Goal: Task Accomplishment & Management: Use online tool/utility

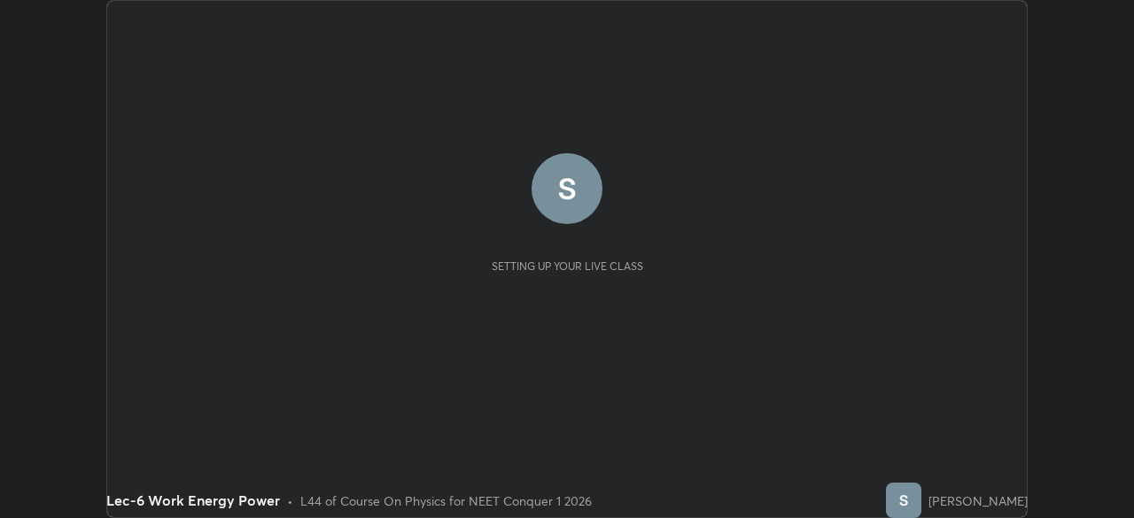
scroll to position [518, 1133]
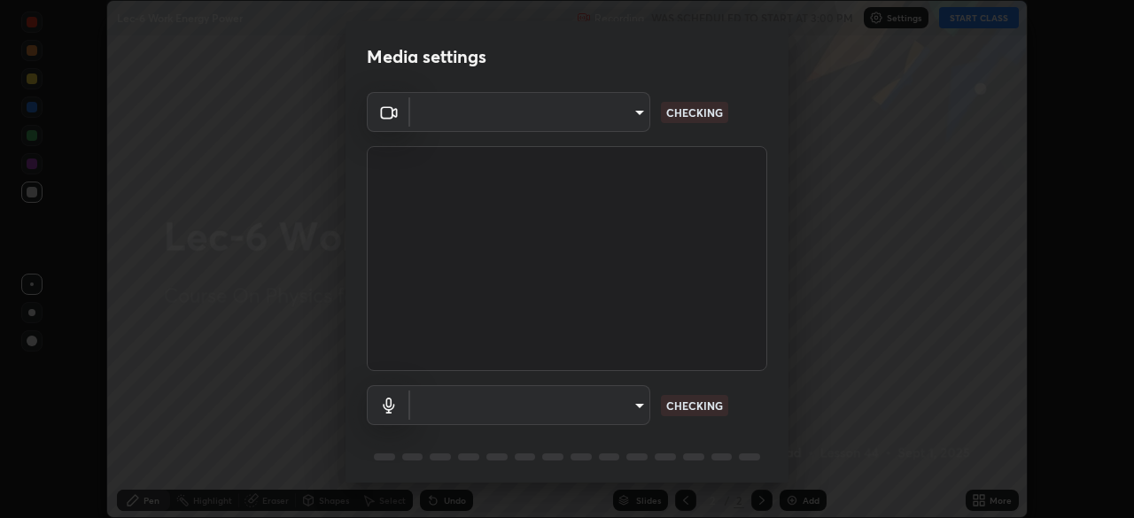
type input "e8b01860e9f4f9cf0b97084f56e189066d3111c6e0cf5993db34b4ae72e26104"
type input "default"
click at [633, 119] on body "Erase all Lec-6 Work Energy Power Recording WAS SCHEDULED TO START AT 3:00 PM S…" at bounding box center [567, 259] width 1134 height 518
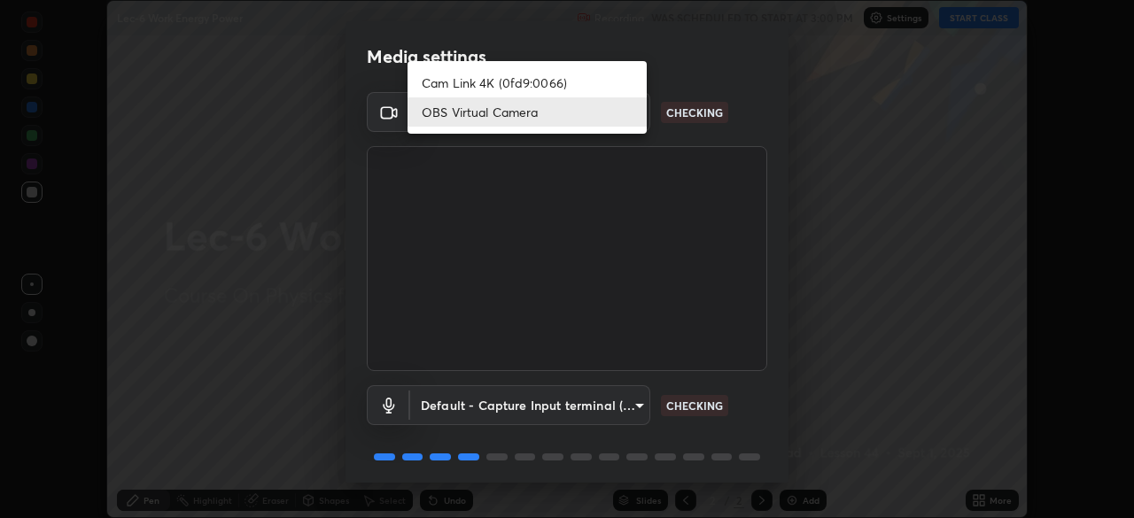
click at [603, 87] on li "Cam Link 4K (0fd9:0066)" at bounding box center [527, 82] width 239 height 29
type input "d06bfa8f304afa3967ea8099af1d7ab49983dfb03d10ec62852b72a31e22bf4d"
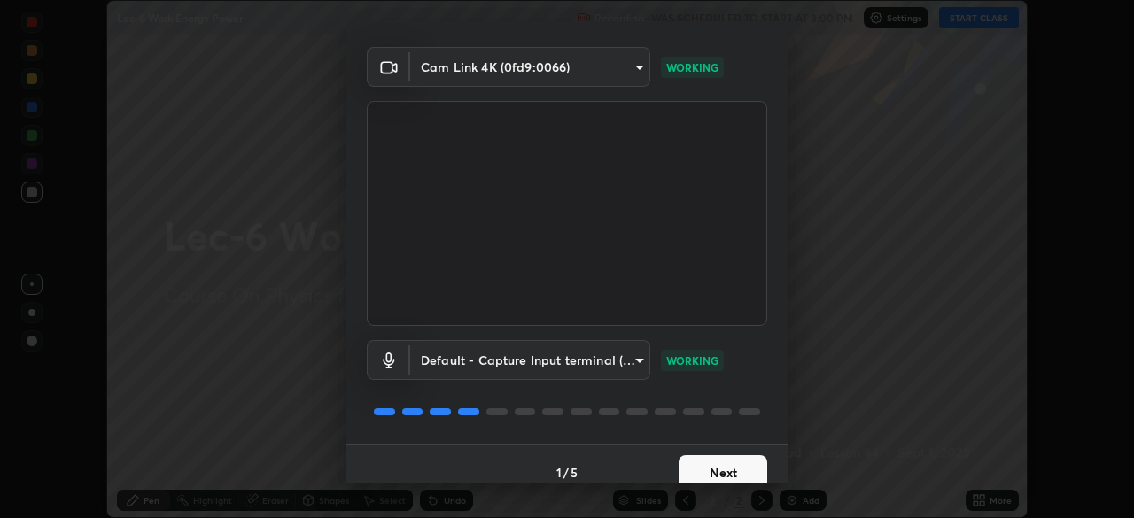
scroll to position [63, 0]
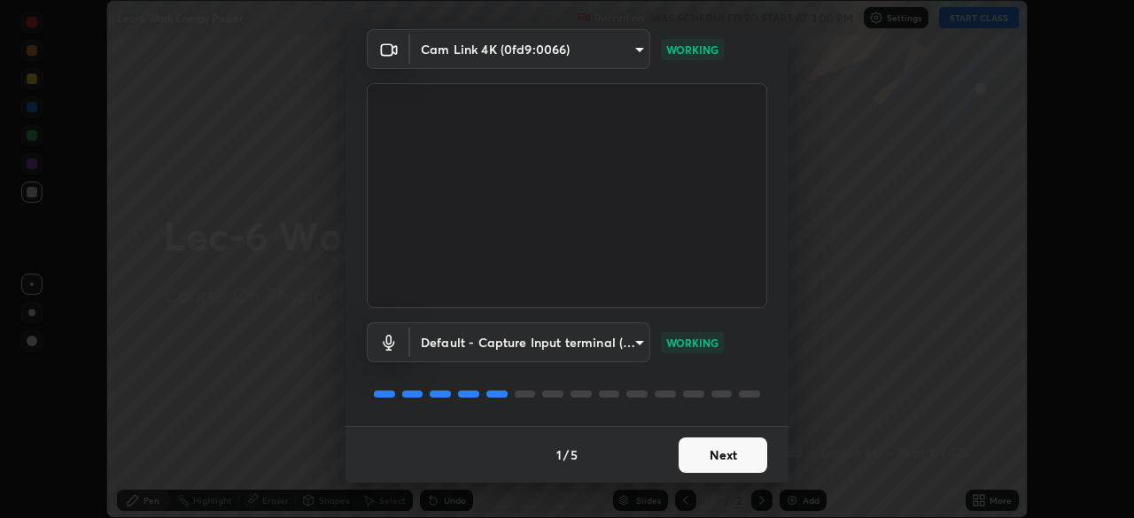
click at [733, 453] on button "Next" at bounding box center [723, 455] width 89 height 35
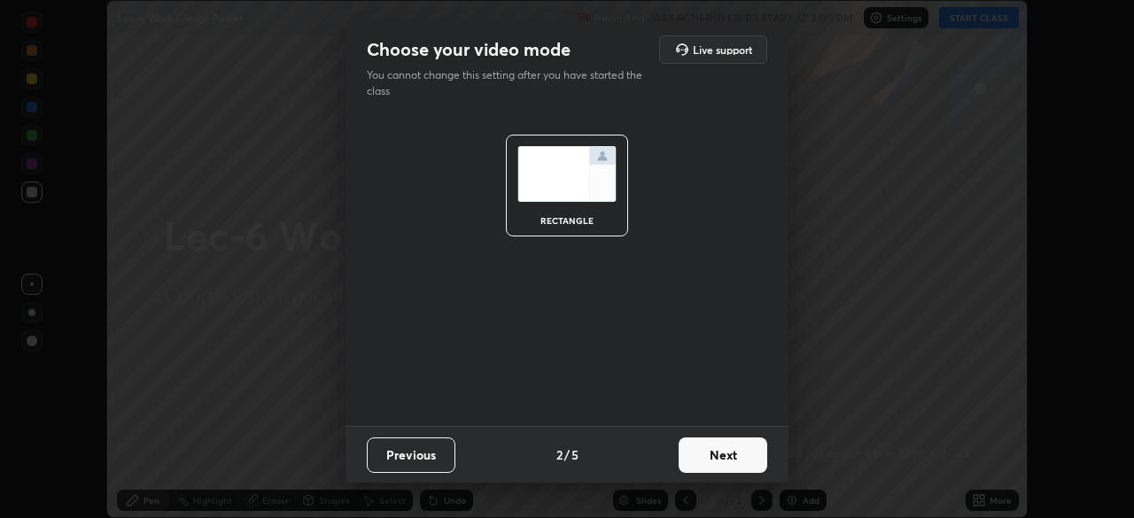
scroll to position [0, 0]
click at [731, 456] on button "Next" at bounding box center [723, 455] width 89 height 35
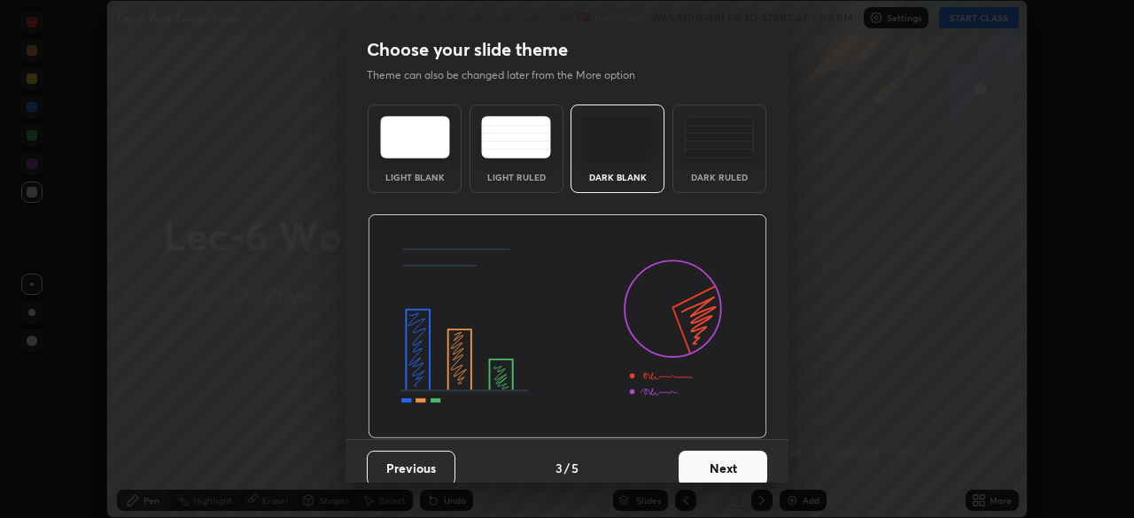
click at [724, 466] on button "Next" at bounding box center [723, 468] width 89 height 35
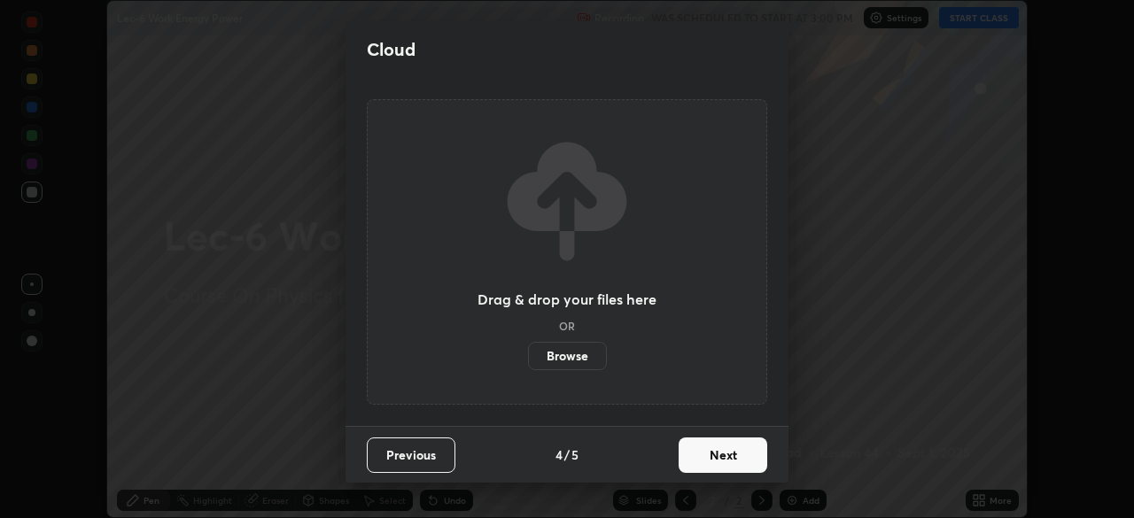
click at [726, 455] on button "Next" at bounding box center [723, 455] width 89 height 35
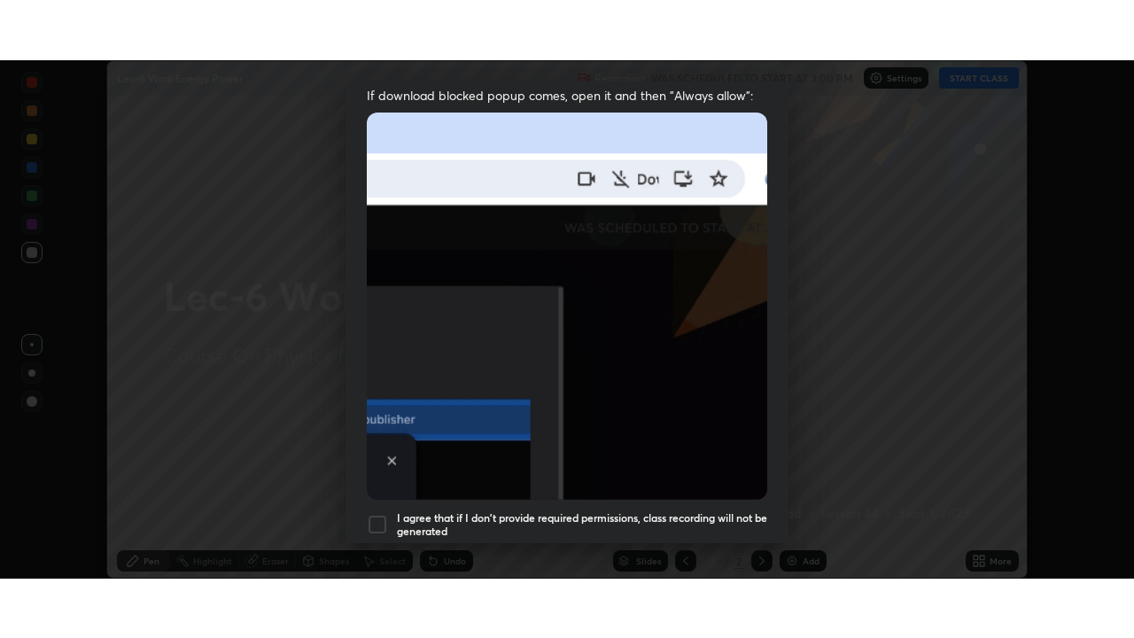
scroll to position [424, 0]
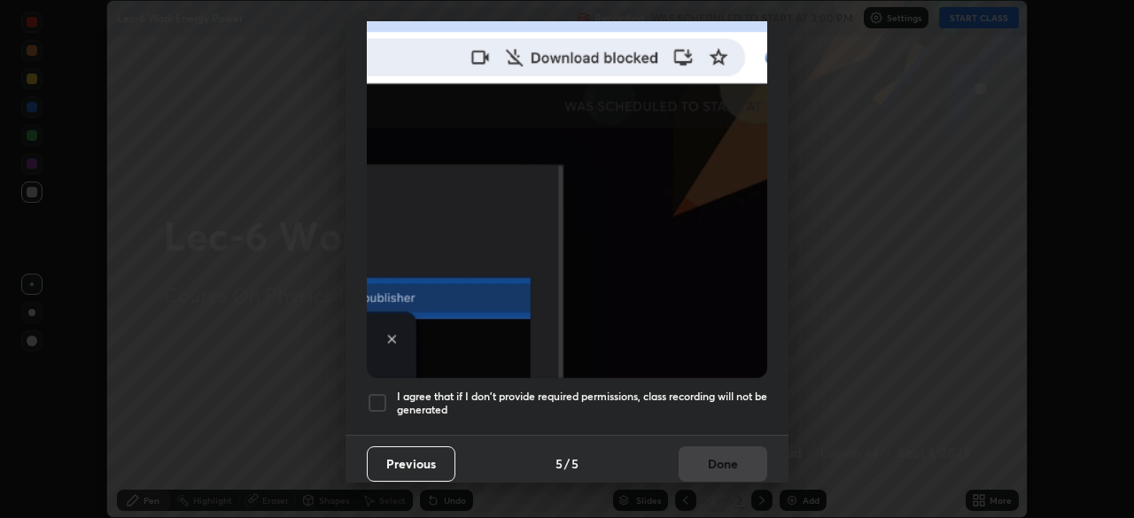
click at [382, 398] on div at bounding box center [377, 402] width 21 height 21
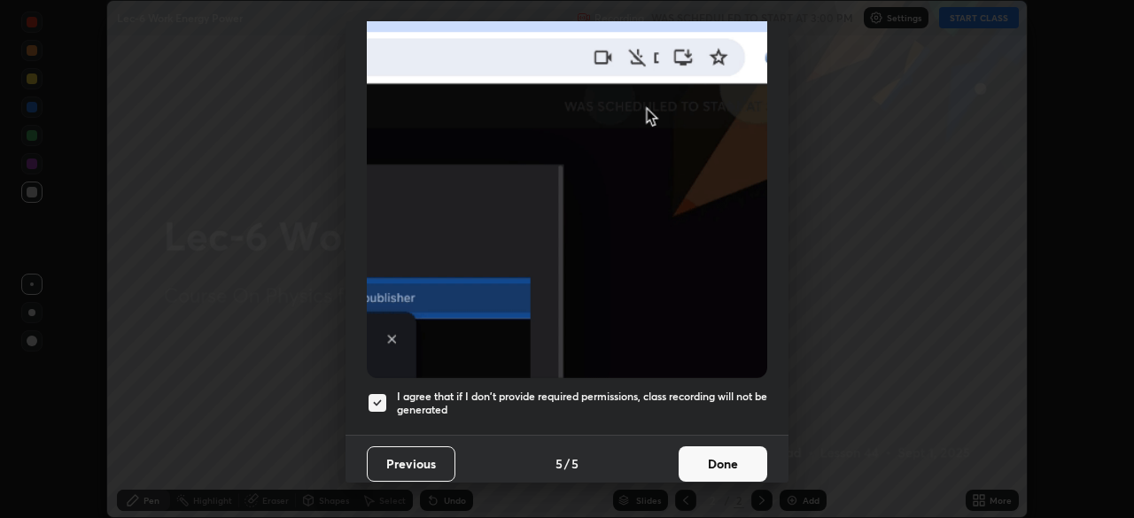
click at [708, 459] on button "Done" at bounding box center [723, 464] width 89 height 35
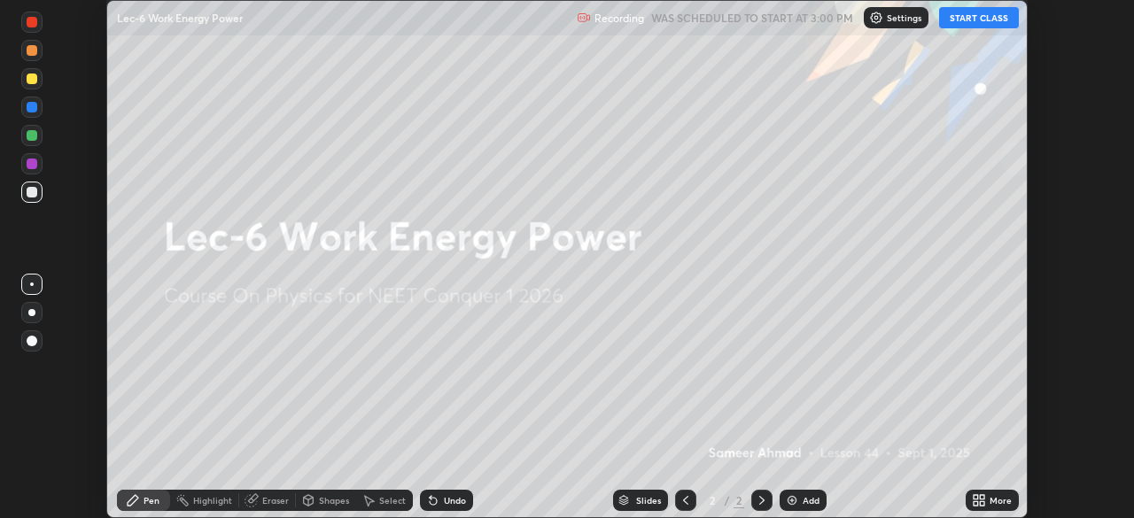
click at [975, 21] on button "START CLASS" at bounding box center [979, 17] width 80 height 21
click at [829, 17] on div "Recording 00:00:09 / 01:20:00 Settings End Class" at bounding box center [841, 18] width 354 height 35
click at [701, 24] on p "Recording" at bounding box center [707, 18] width 50 height 13
click at [901, 19] on p "Settings" at bounding box center [912, 17] width 35 height 9
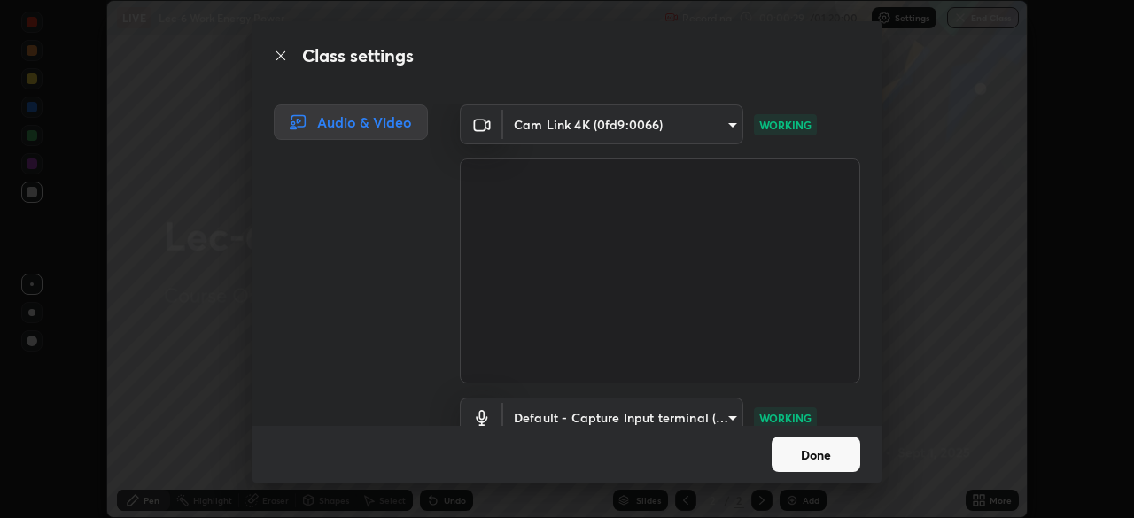
click at [824, 456] on button "Done" at bounding box center [816, 454] width 89 height 35
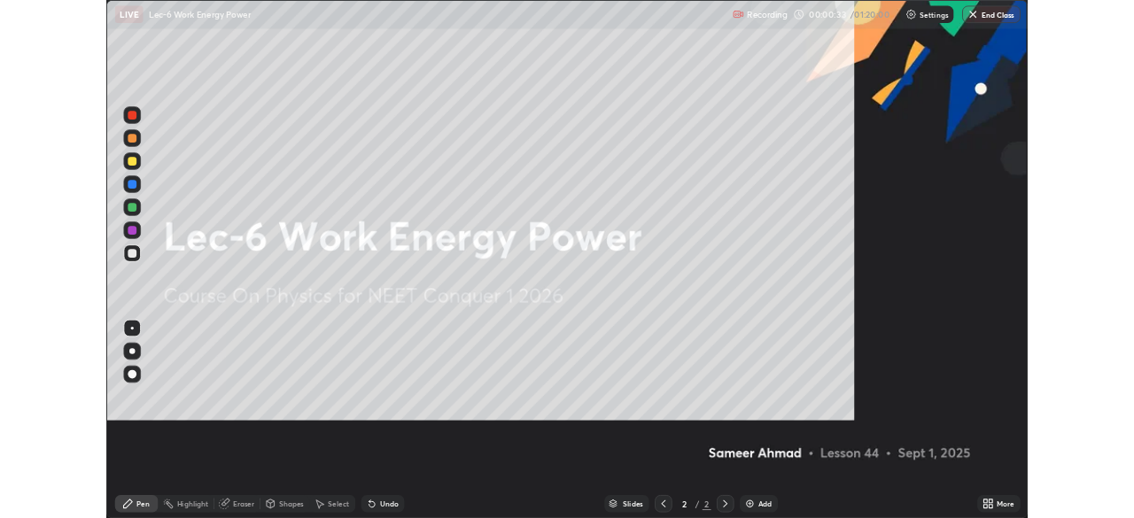
scroll to position [638, 1134]
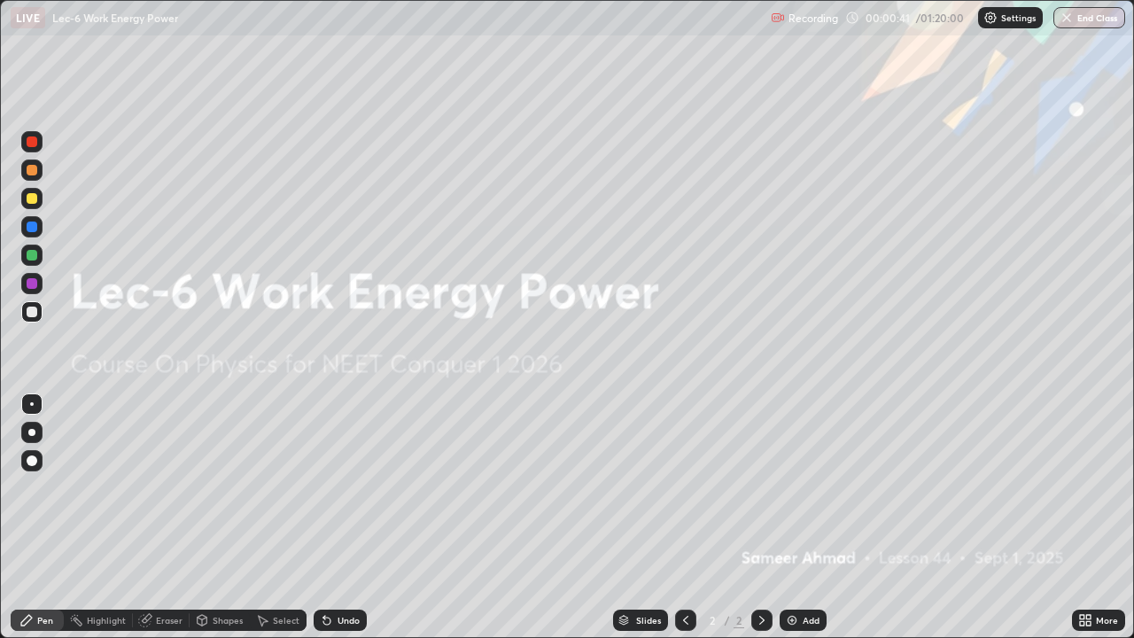
click at [1101, 517] on div "More" at bounding box center [1098, 620] width 53 height 21
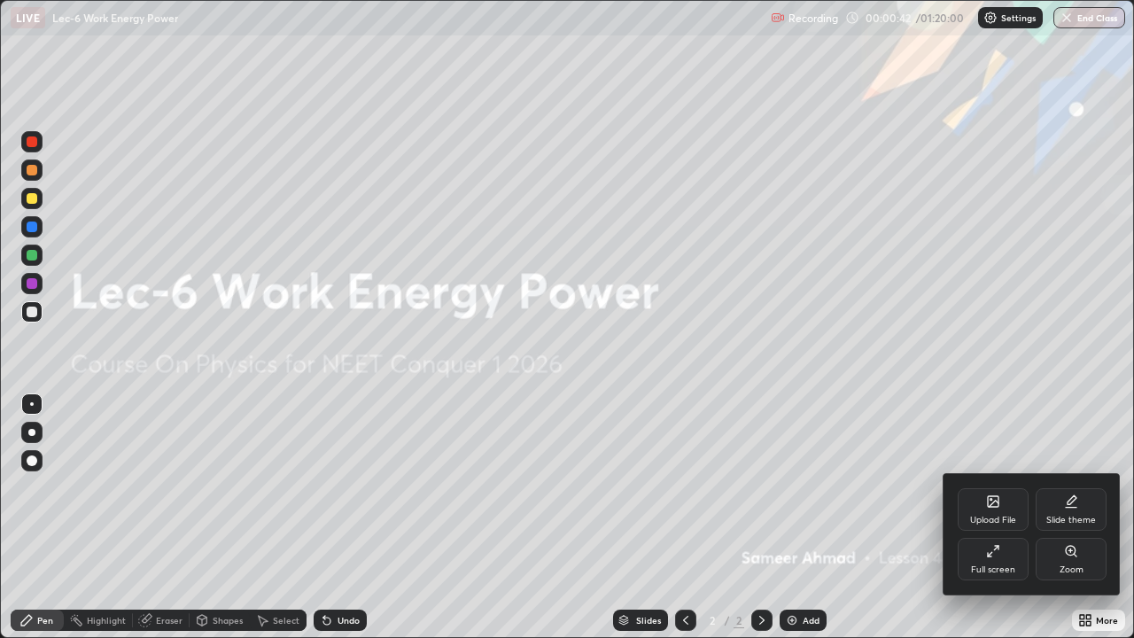
click at [983, 517] on div "Full screen" at bounding box center [993, 559] width 71 height 43
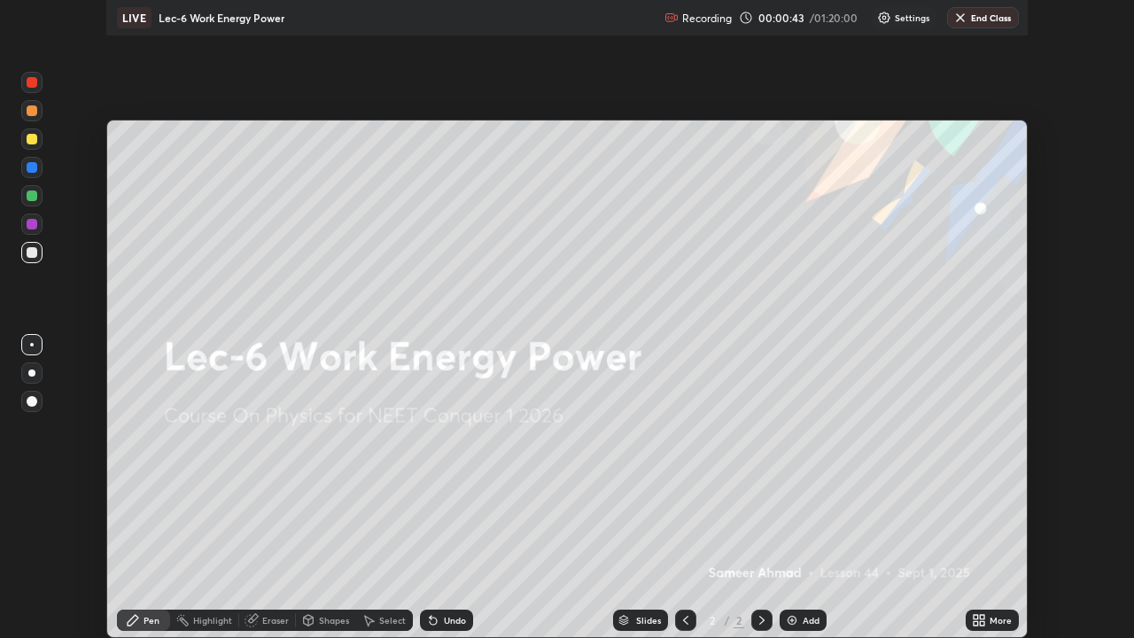
scroll to position [88080, 87464]
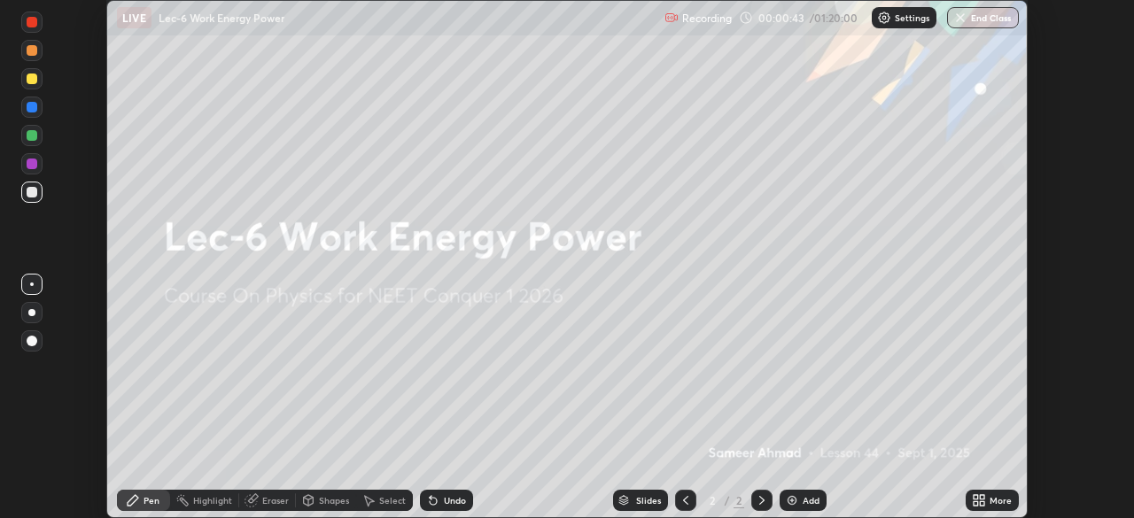
click at [999, 501] on div "More" at bounding box center [1001, 500] width 22 height 9
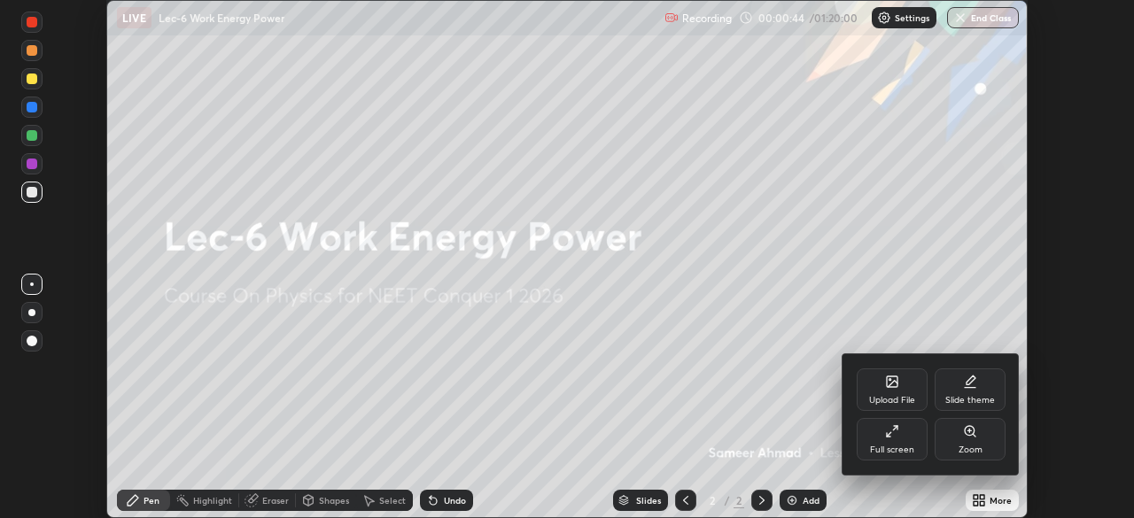
click at [913, 453] on div "Full screen" at bounding box center [892, 450] width 44 height 9
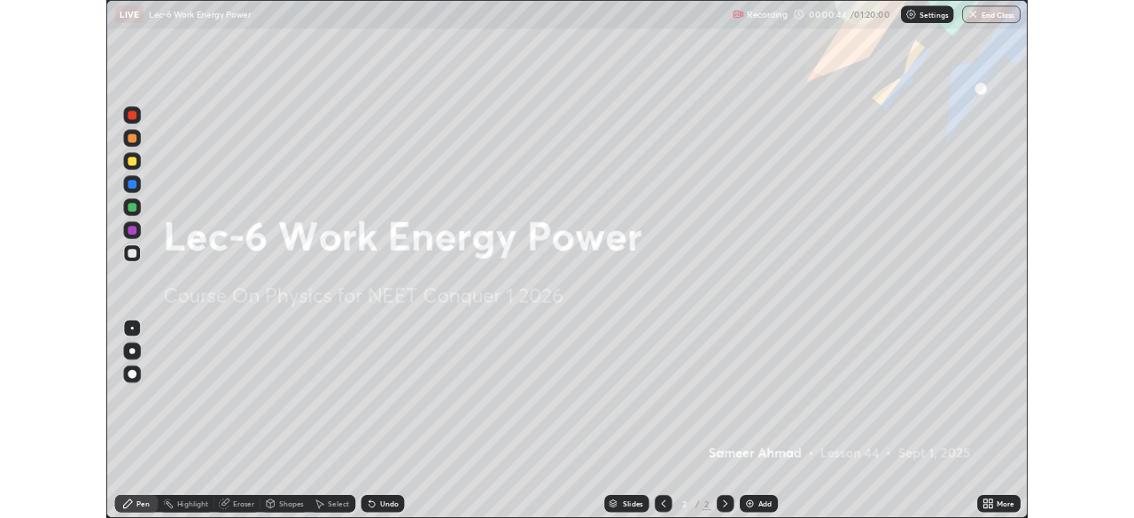
scroll to position [638, 1134]
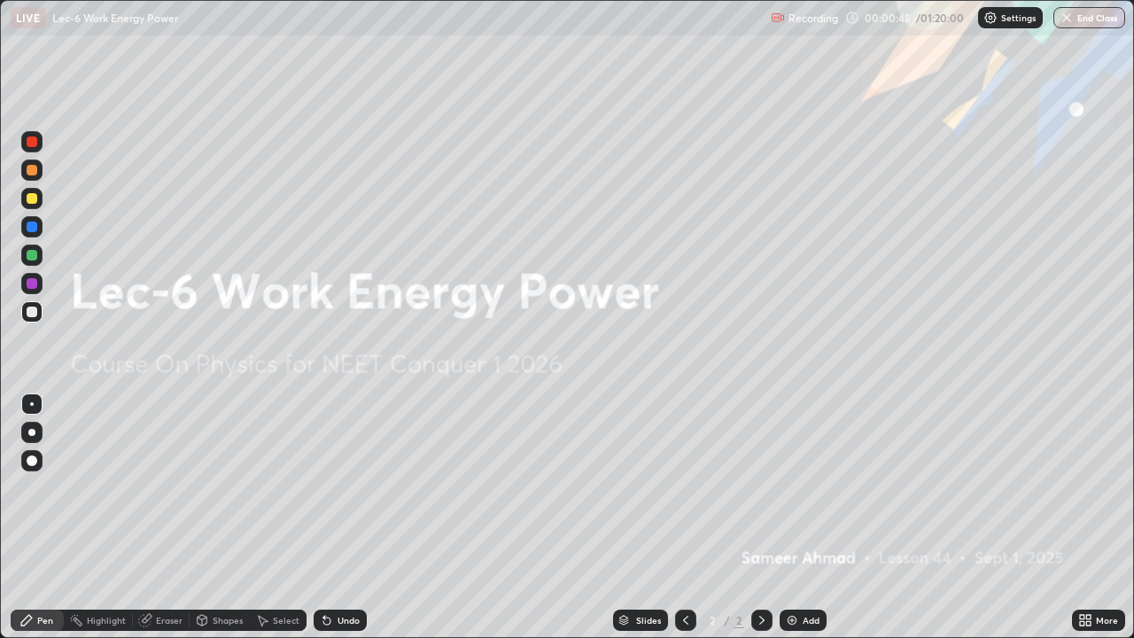
click at [805, 517] on div "Add" at bounding box center [811, 620] width 17 height 9
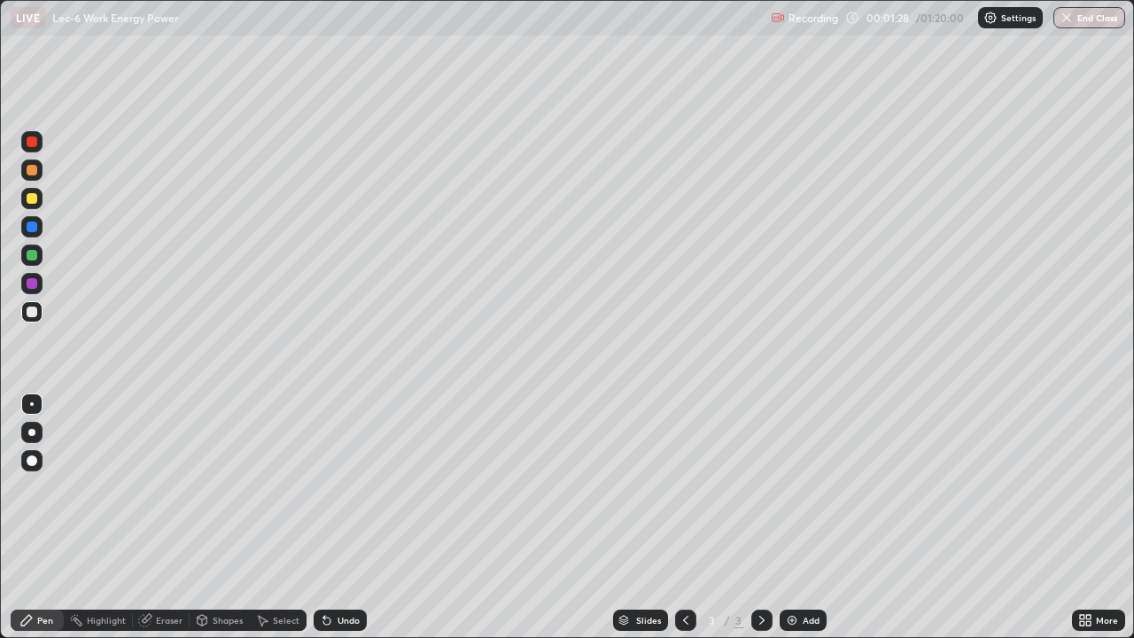
click at [341, 517] on div "Undo" at bounding box center [349, 620] width 22 height 9
click at [343, 517] on div "Undo" at bounding box center [340, 620] width 53 height 21
click at [340, 517] on div "Undo" at bounding box center [349, 620] width 22 height 9
click at [333, 517] on div "Undo" at bounding box center [340, 620] width 53 height 21
click at [798, 517] on div "Add" at bounding box center [803, 620] width 47 height 21
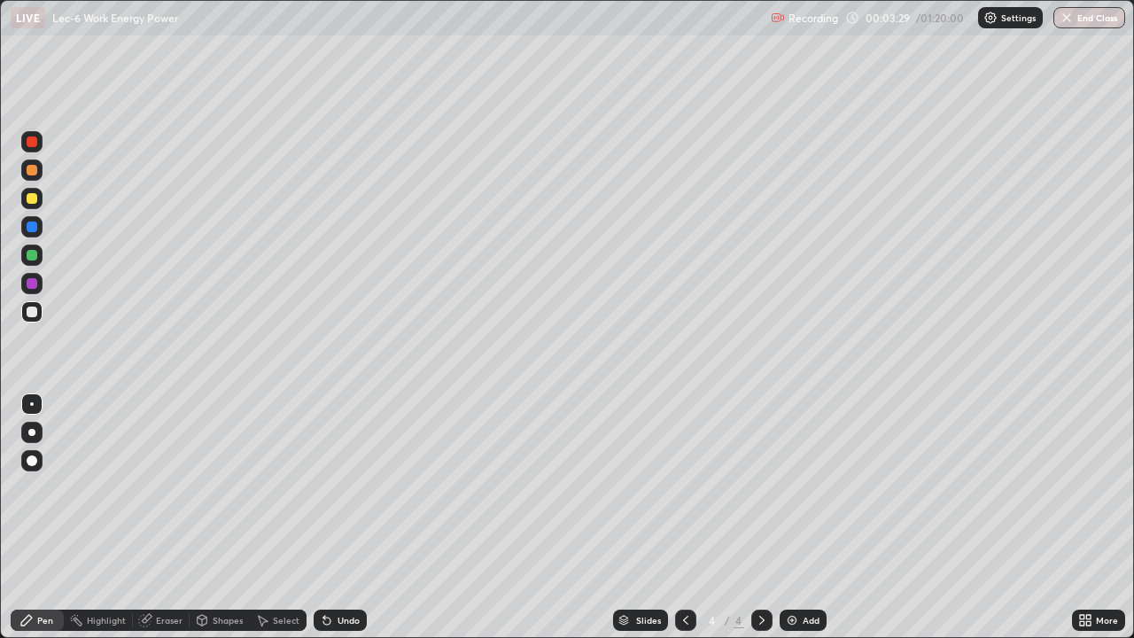
click at [338, 517] on div "Undo" at bounding box center [349, 620] width 22 height 9
click at [326, 517] on icon at bounding box center [327, 620] width 14 height 14
click at [348, 517] on div "Undo" at bounding box center [349, 620] width 22 height 9
click at [345, 517] on div "Undo" at bounding box center [349, 620] width 22 height 9
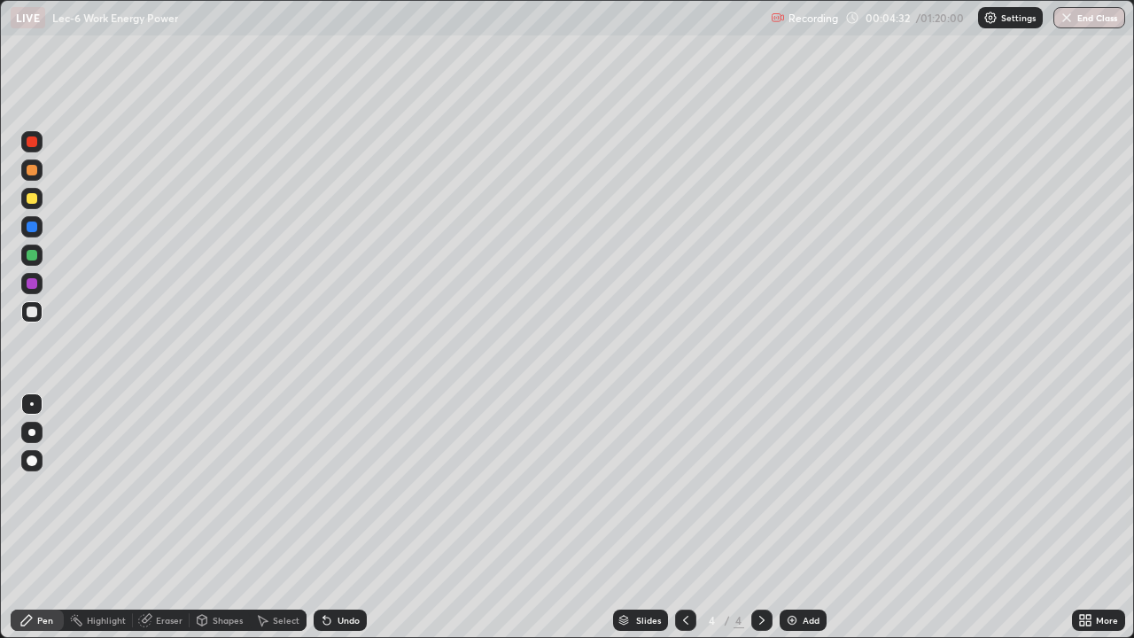
click at [342, 517] on div "Undo" at bounding box center [349, 620] width 22 height 9
click at [801, 517] on div "Add" at bounding box center [803, 620] width 47 height 21
click at [341, 517] on div "Undo" at bounding box center [340, 620] width 53 height 21
click at [339, 517] on div "Undo" at bounding box center [340, 620] width 53 height 21
click at [346, 517] on div "Undo" at bounding box center [349, 620] width 22 height 9
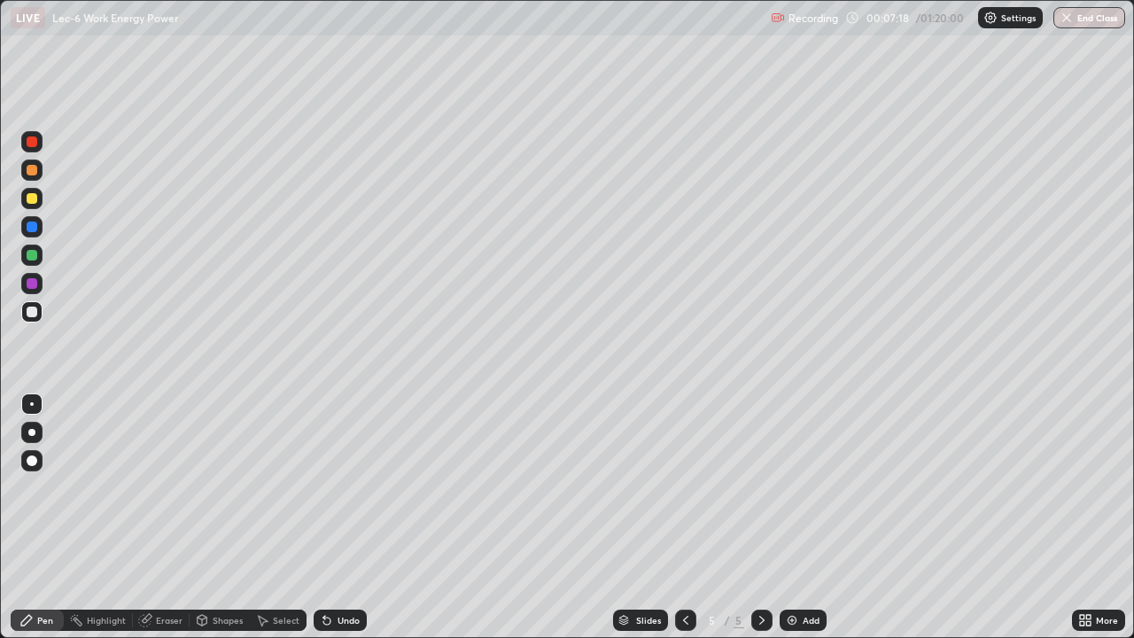
click at [347, 517] on div "Undo" at bounding box center [349, 620] width 22 height 9
click at [348, 517] on div "Undo" at bounding box center [349, 620] width 22 height 9
click at [803, 517] on div "Add" at bounding box center [811, 620] width 17 height 9
click at [279, 517] on div "Select" at bounding box center [286, 620] width 27 height 9
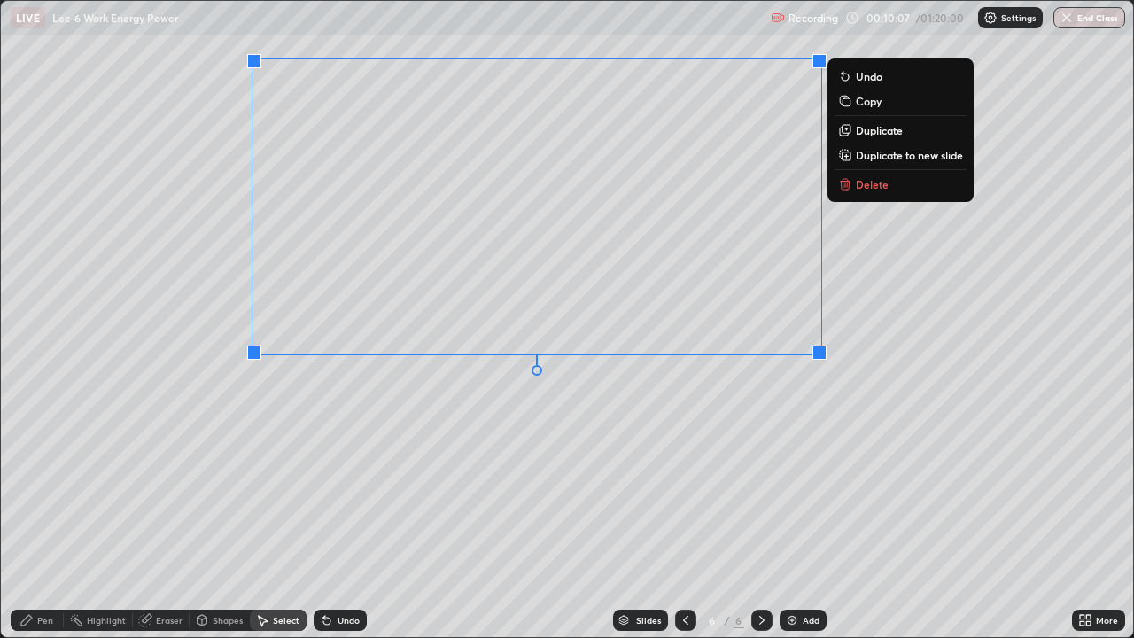
click at [900, 158] on p "Duplicate to new slide" at bounding box center [909, 155] width 107 height 14
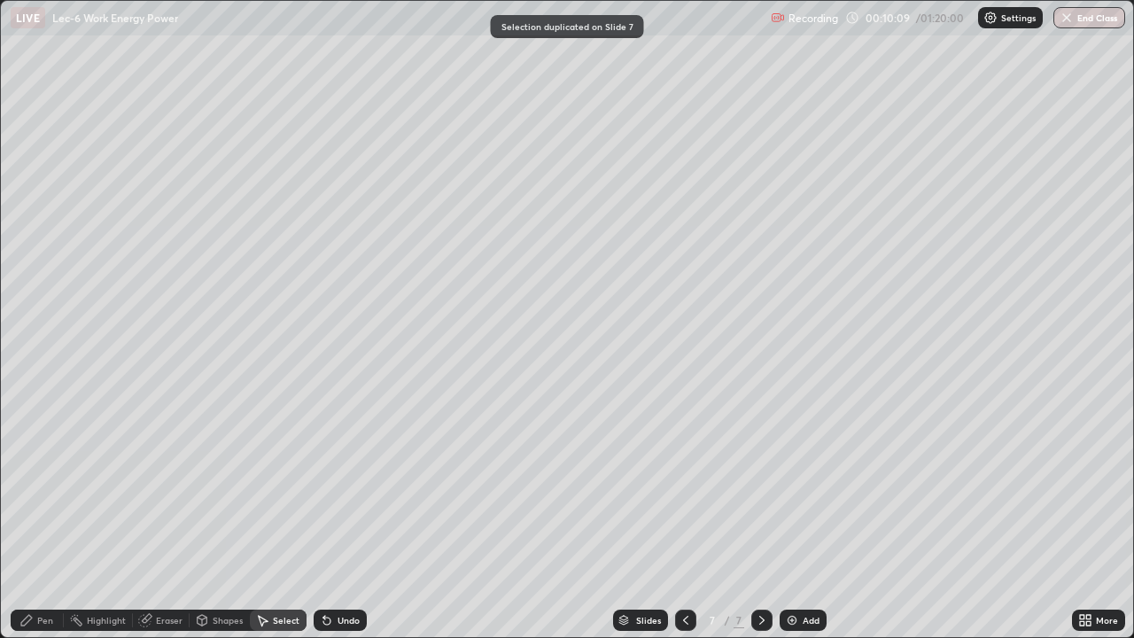
click at [32, 517] on icon at bounding box center [26, 620] width 14 height 14
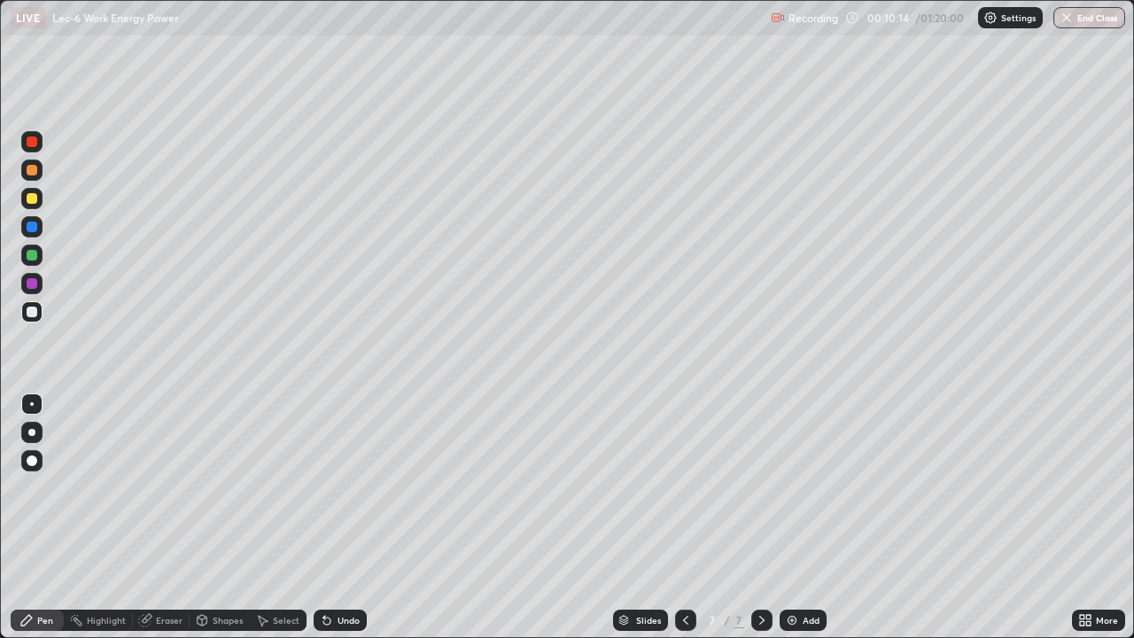
click at [289, 517] on div "Select" at bounding box center [286, 620] width 27 height 9
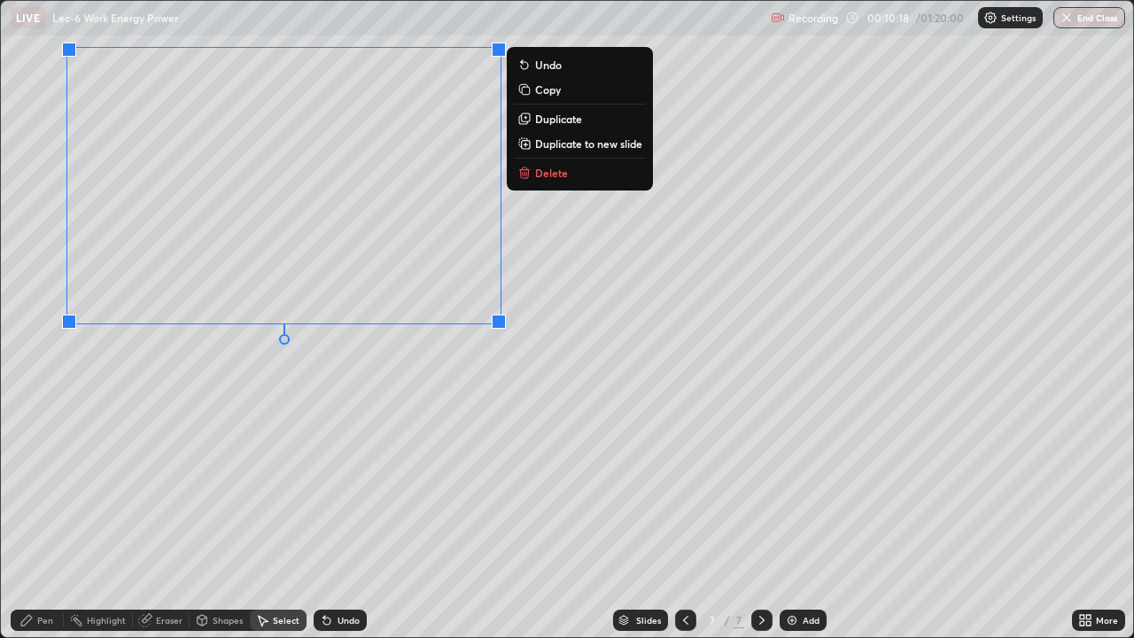
click at [30, 517] on div "Pen" at bounding box center [37, 620] width 53 height 21
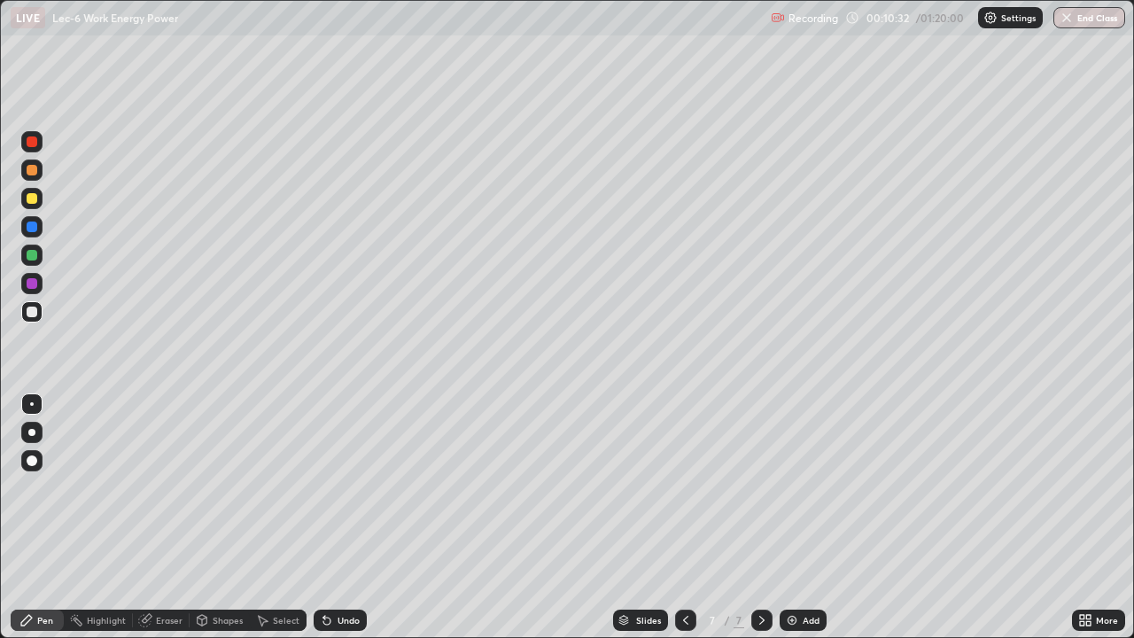
click at [324, 517] on icon at bounding box center [326, 621] width 7 height 7
click at [330, 517] on icon at bounding box center [327, 620] width 14 height 14
click at [808, 517] on div "Add" at bounding box center [803, 620] width 47 height 21
click at [340, 517] on div "Undo" at bounding box center [349, 620] width 22 height 9
click at [333, 517] on div "Undo" at bounding box center [340, 620] width 53 height 21
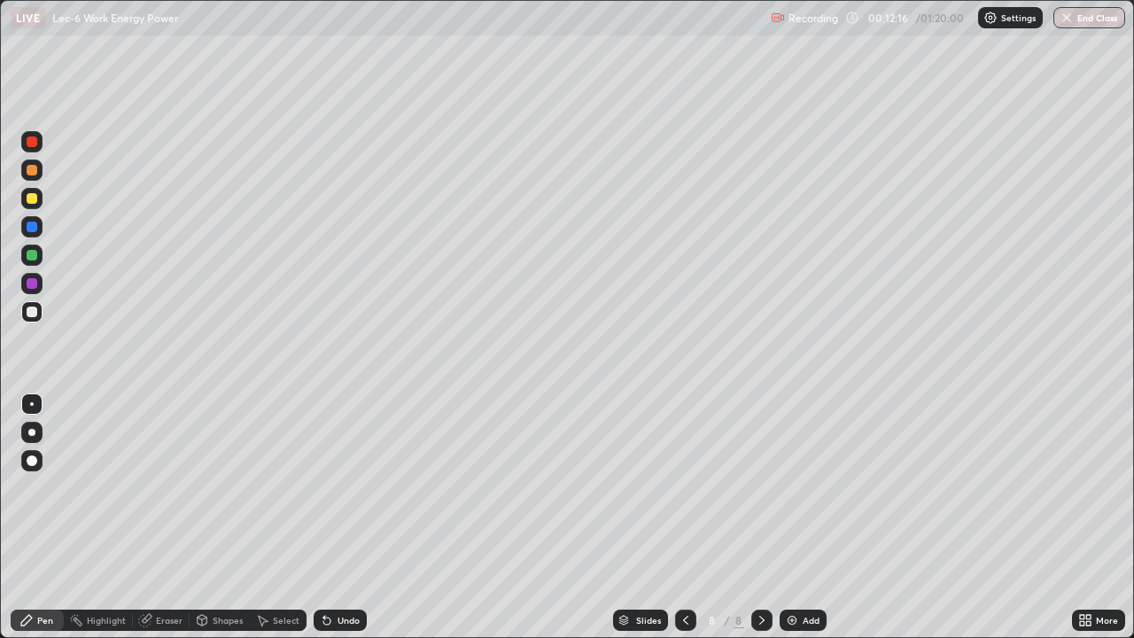
click at [333, 517] on div "Undo" at bounding box center [340, 620] width 53 height 21
click at [331, 517] on icon at bounding box center [327, 620] width 14 height 14
click at [332, 517] on div "Undo" at bounding box center [340, 620] width 53 height 21
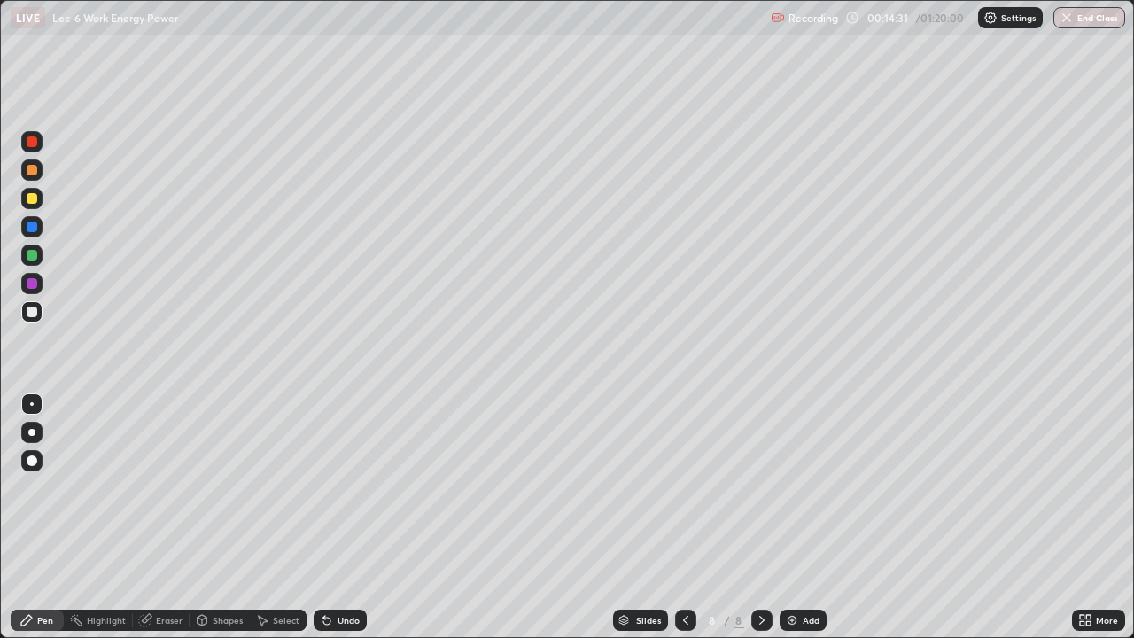
click at [331, 517] on div "Undo" at bounding box center [340, 620] width 53 height 21
click at [324, 517] on icon at bounding box center [326, 621] width 7 height 7
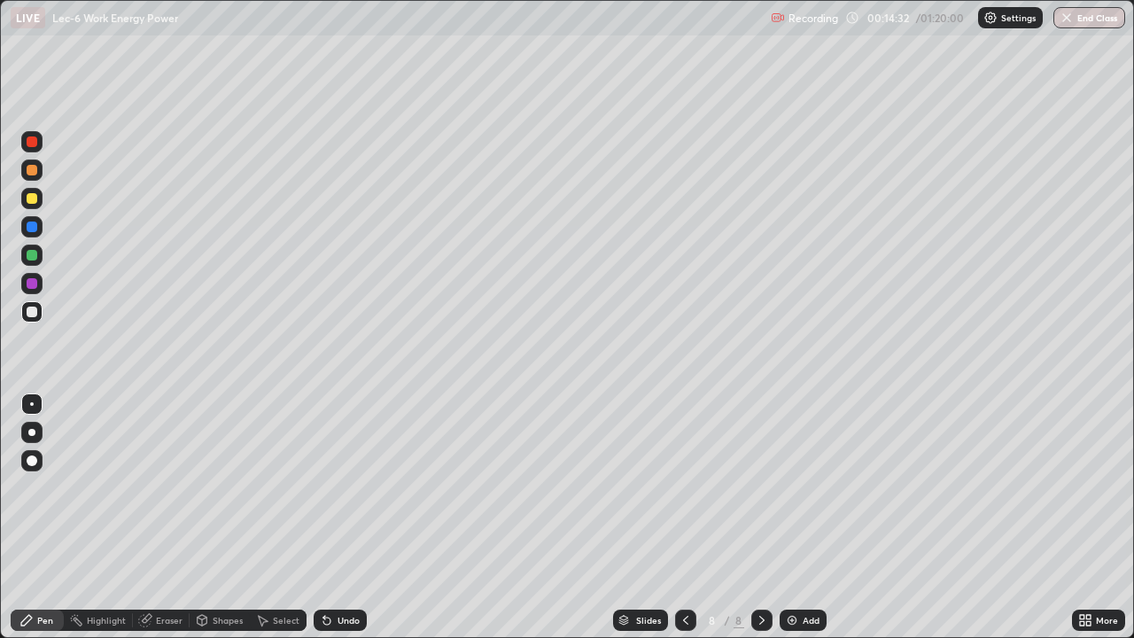
click at [324, 517] on icon at bounding box center [326, 621] width 7 height 7
click at [327, 517] on icon at bounding box center [327, 620] width 14 height 14
click at [324, 517] on icon at bounding box center [326, 621] width 7 height 7
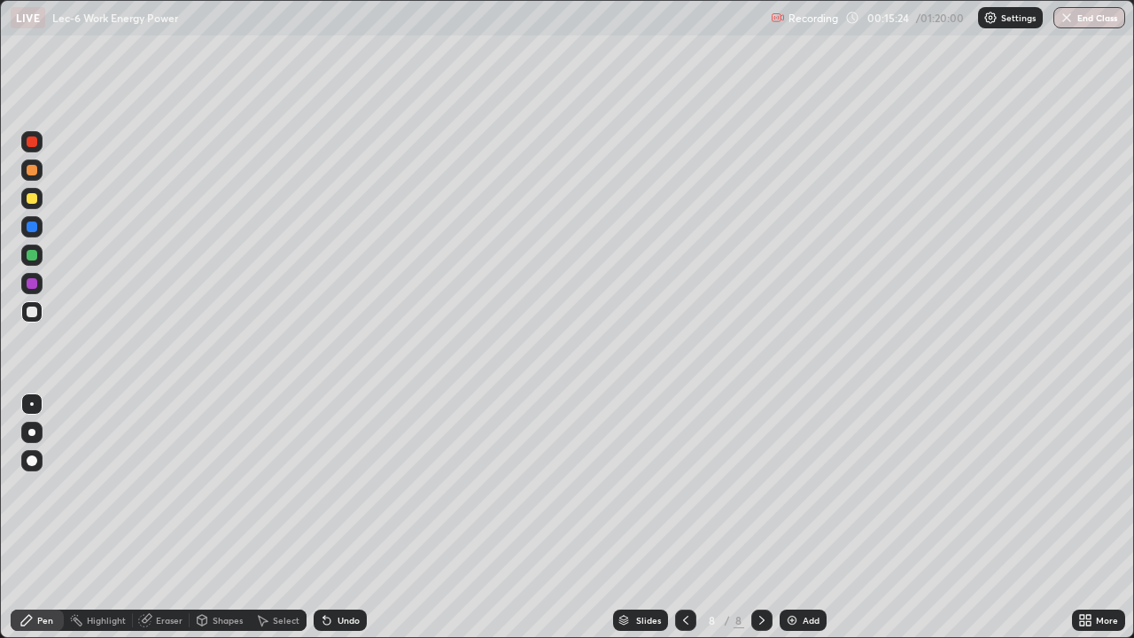
click at [277, 517] on div "Select" at bounding box center [286, 620] width 27 height 9
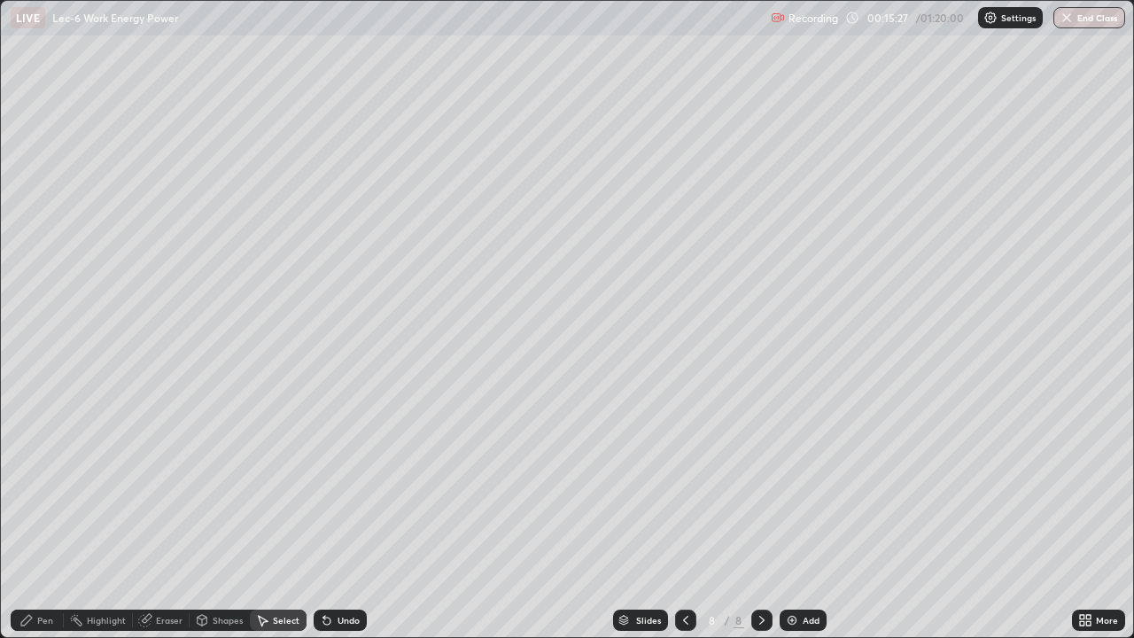
click at [78, 35] on div "LIVE Lec-6 Work Energy Power" at bounding box center [387, 17] width 753 height 35
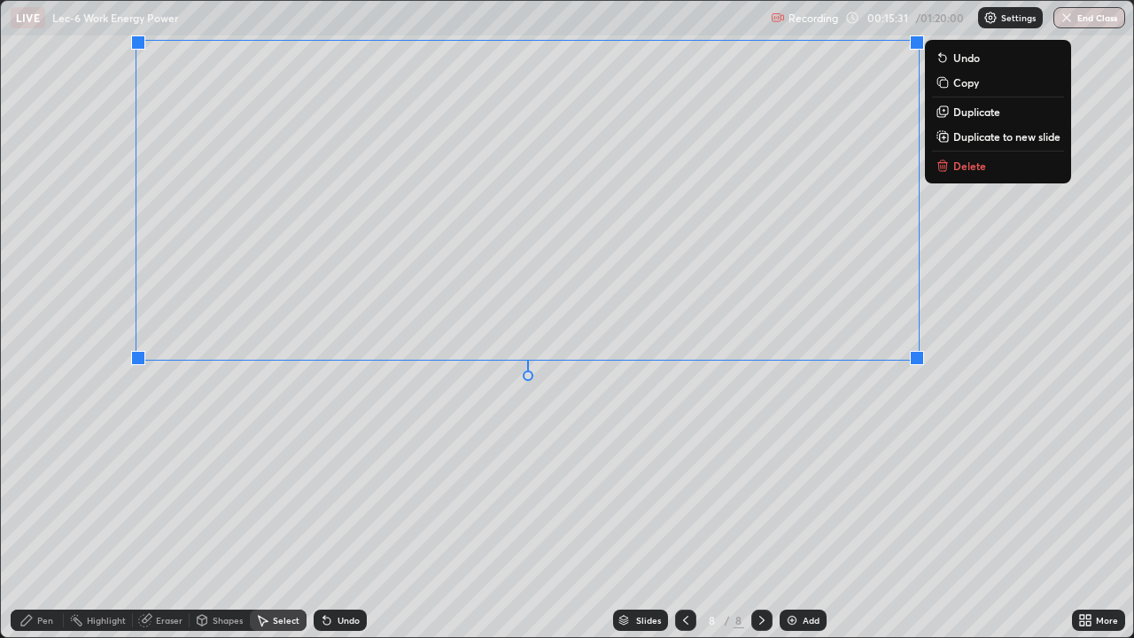
click at [976, 136] on p "Duplicate to new slide" at bounding box center [1006, 136] width 107 height 14
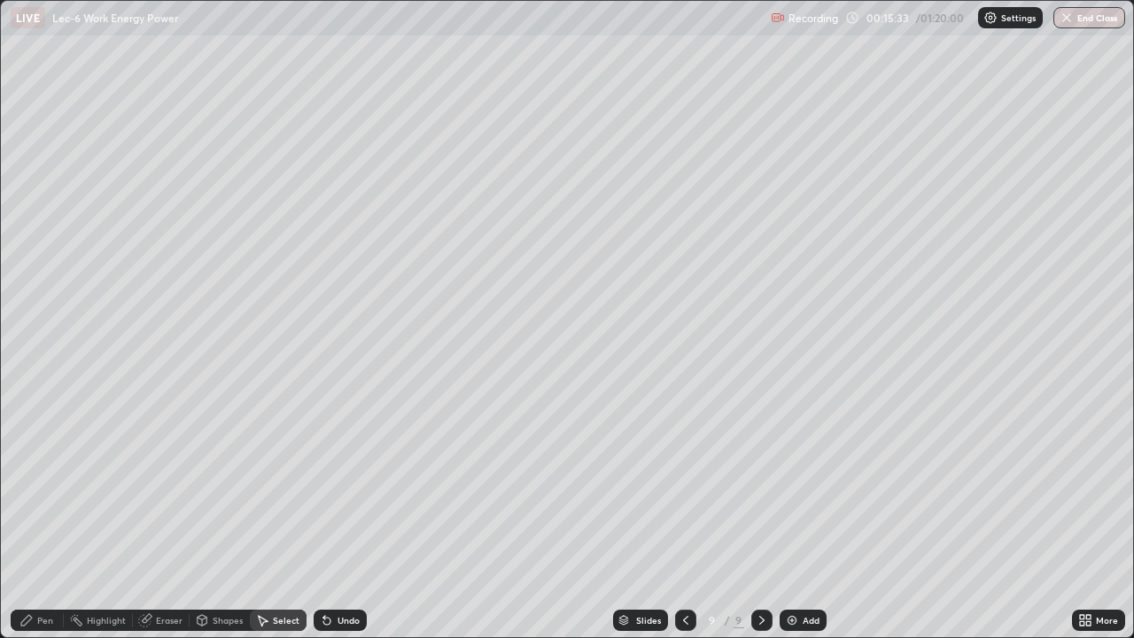
click at [35, 517] on div "Pen" at bounding box center [37, 620] width 53 height 21
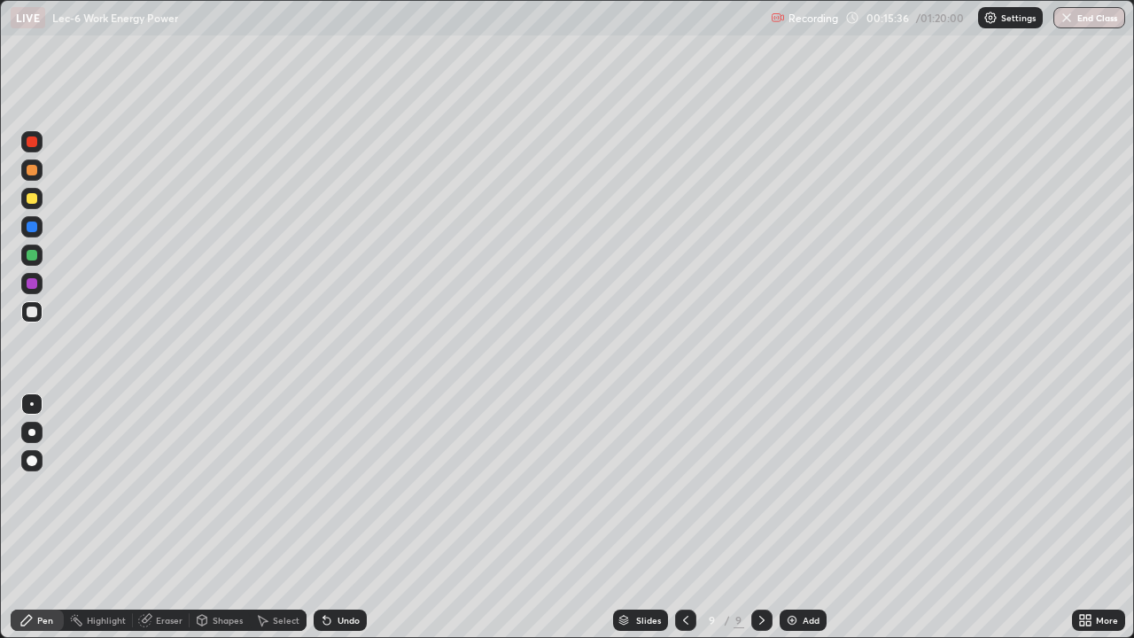
click at [266, 517] on icon at bounding box center [264, 621] width 10 height 11
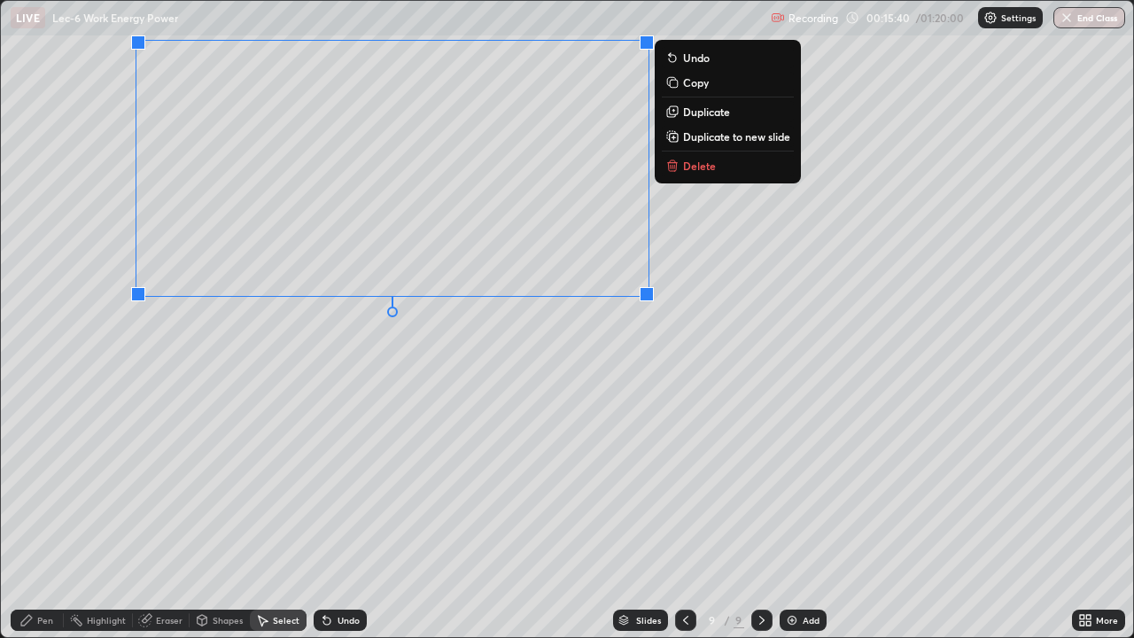
click at [45, 517] on div "Pen" at bounding box center [45, 620] width 16 height 9
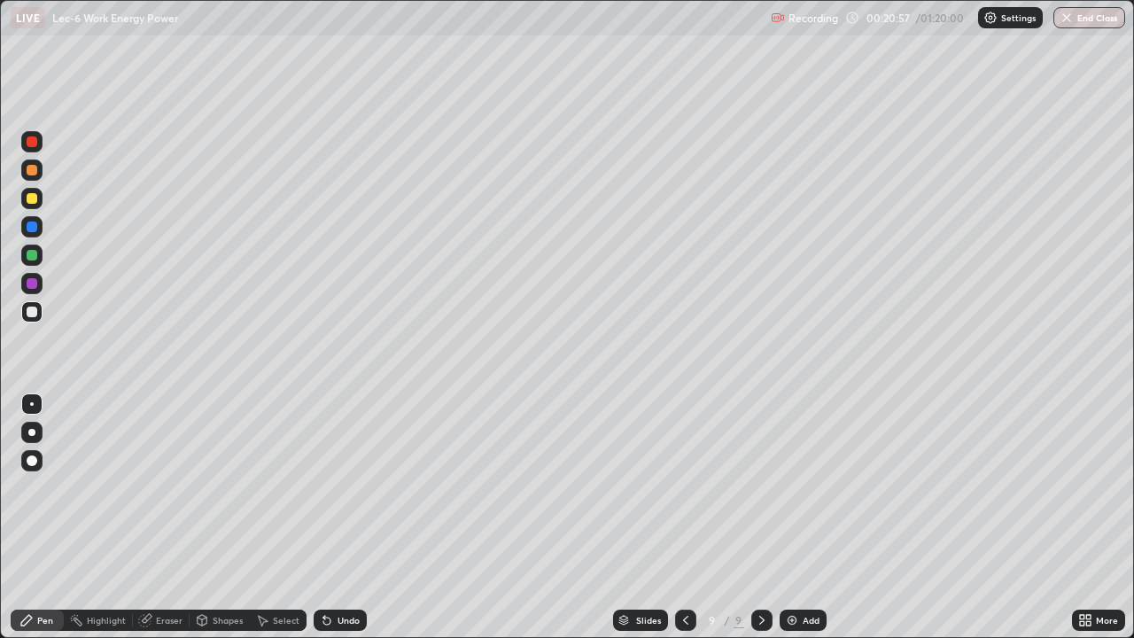
click at [803, 517] on div "Add" at bounding box center [811, 620] width 17 height 9
click at [346, 517] on div "Undo" at bounding box center [349, 620] width 22 height 9
click at [342, 517] on div "Undo" at bounding box center [349, 620] width 22 height 9
click at [348, 517] on div "Undo" at bounding box center [349, 620] width 22 height 9
click at [283, 517] on div "Select" at bounding box center [286, 620] width 27 height 9
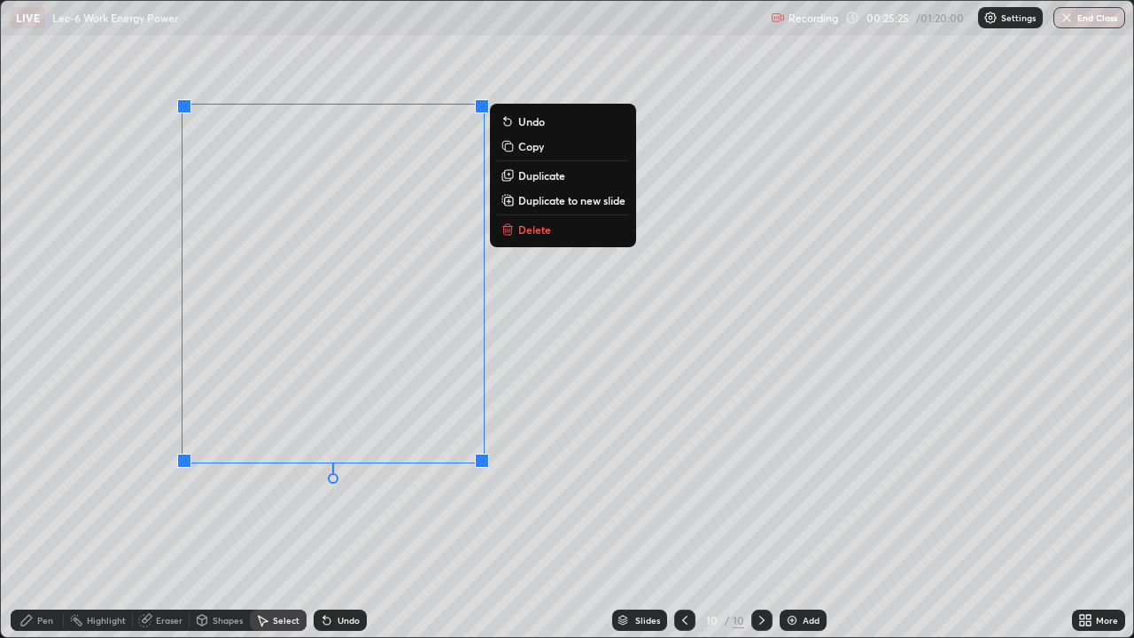
click at [542, 202] on p "Duplicate to new slide" at bounding box center [571, 200] width 107 height 14
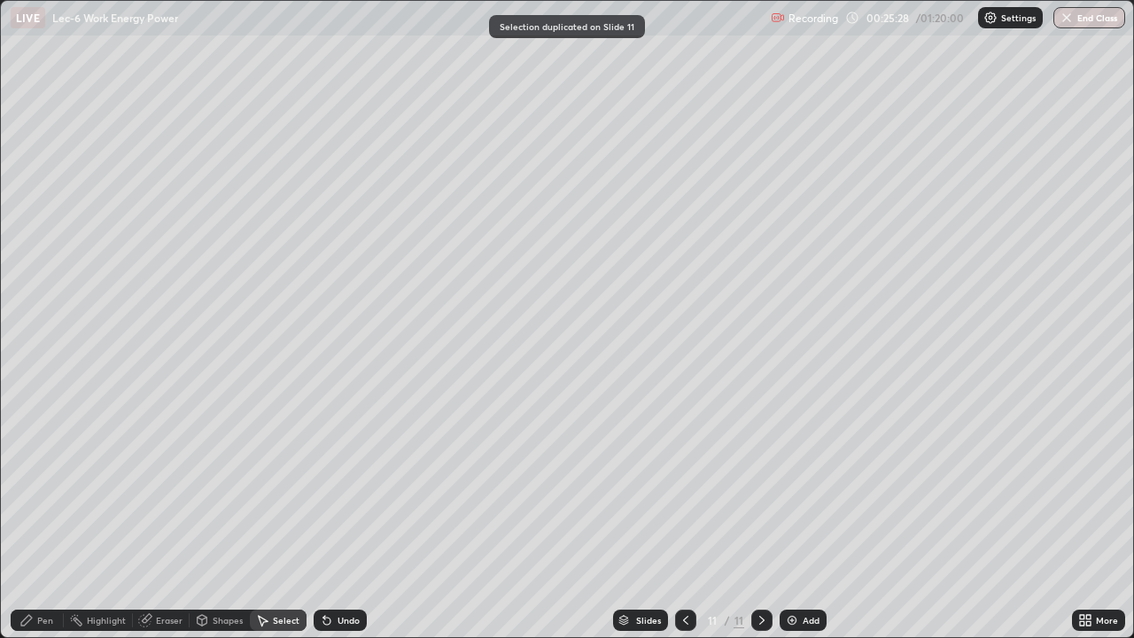
click at [43, 517] on div "Pen" at bounding box center [45, 620] width 16 height 9
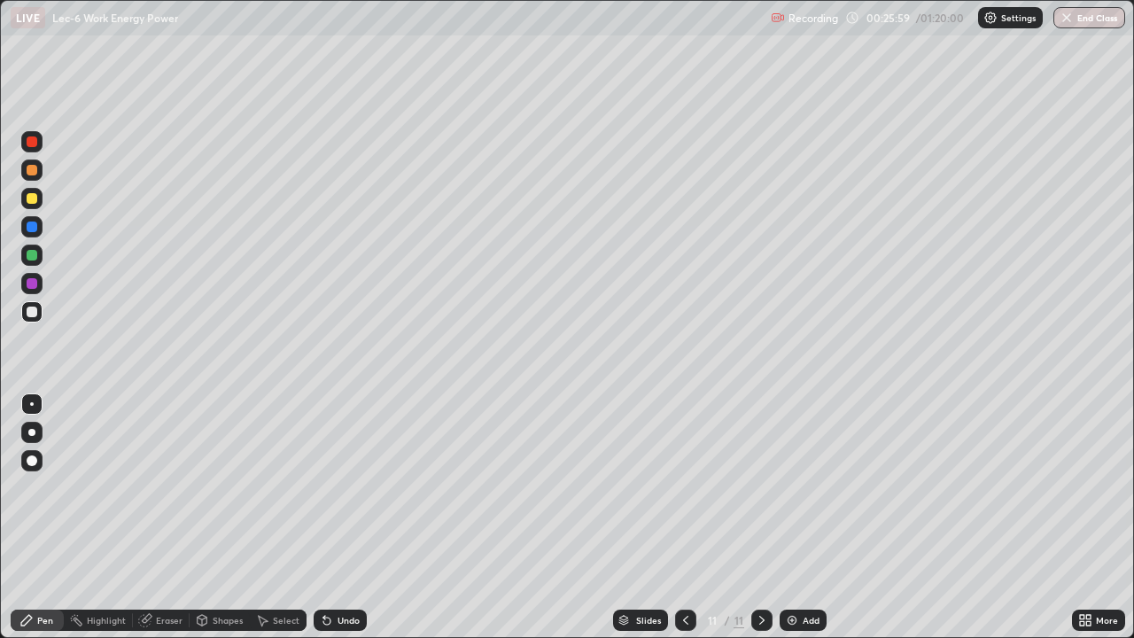
click at [166, 517] on div "Eraser" at bounding box center [169, 620] width 27 height 9
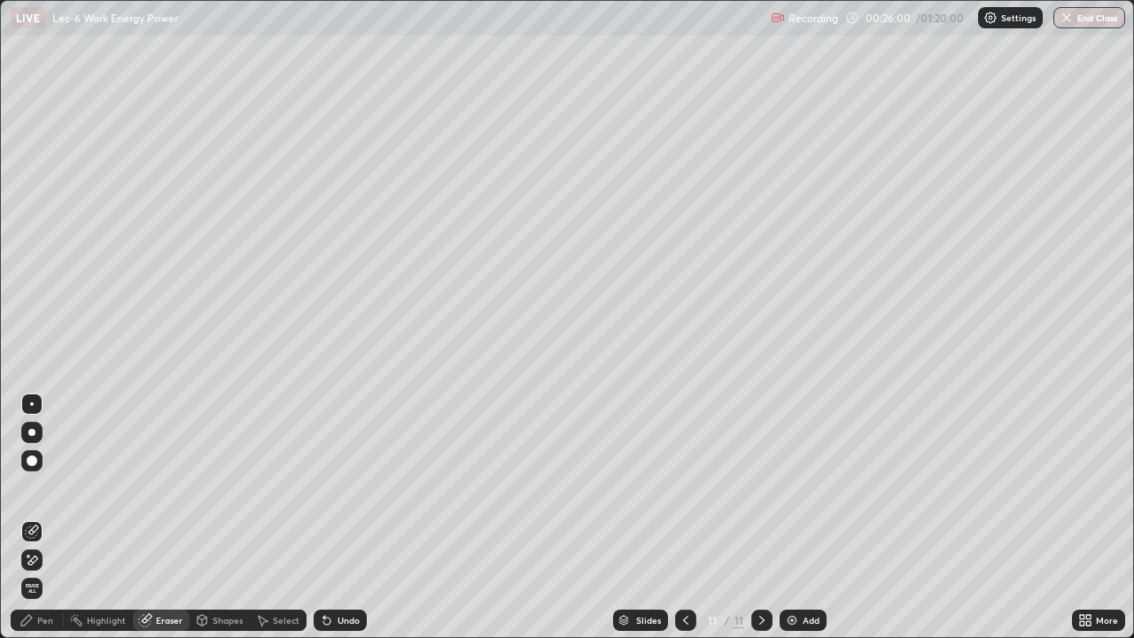
click at [26, 517] on div "Pen" at bounding box center [37, 620] width 53 height 21
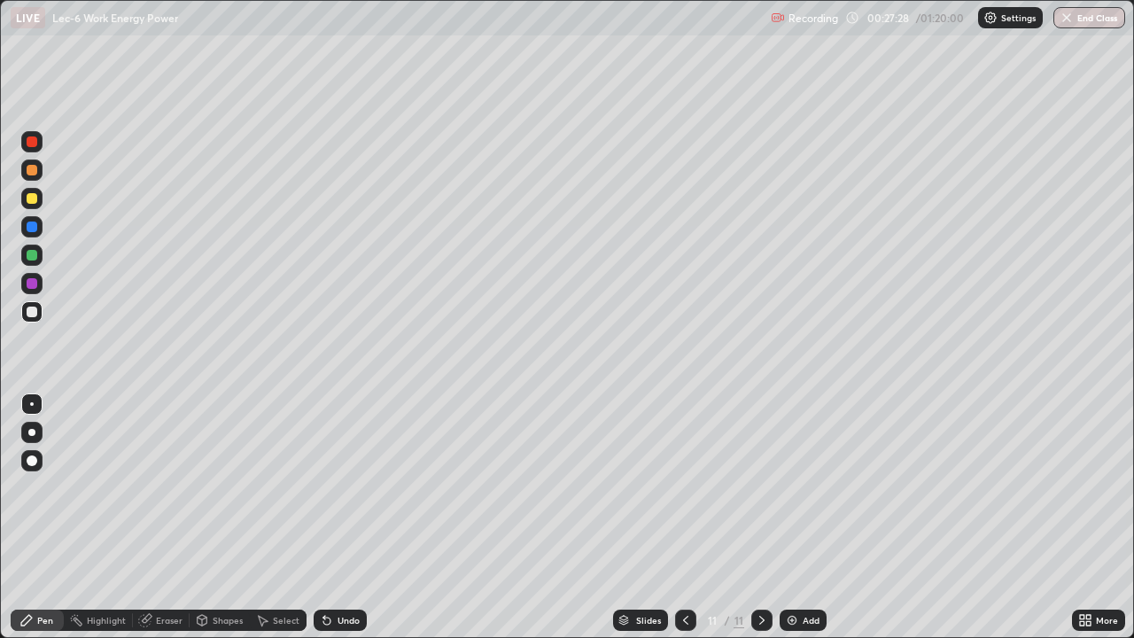
click at [356, 517] on div "Undo" at bounding box center [340, 620] width 53 height 21
click at [355, 517] on div "Undo" at bounding box center [340, 620] width 53 height 21
click at [35, 257] on div at bounding box center [32, 255] width 11 height 11
click at [350, 517] on div "Undo" at bounding box center [349, 620] width 22 height 9
click at [809, 517] on div "Add" at bounding box center [811, 620] width 17 height 9
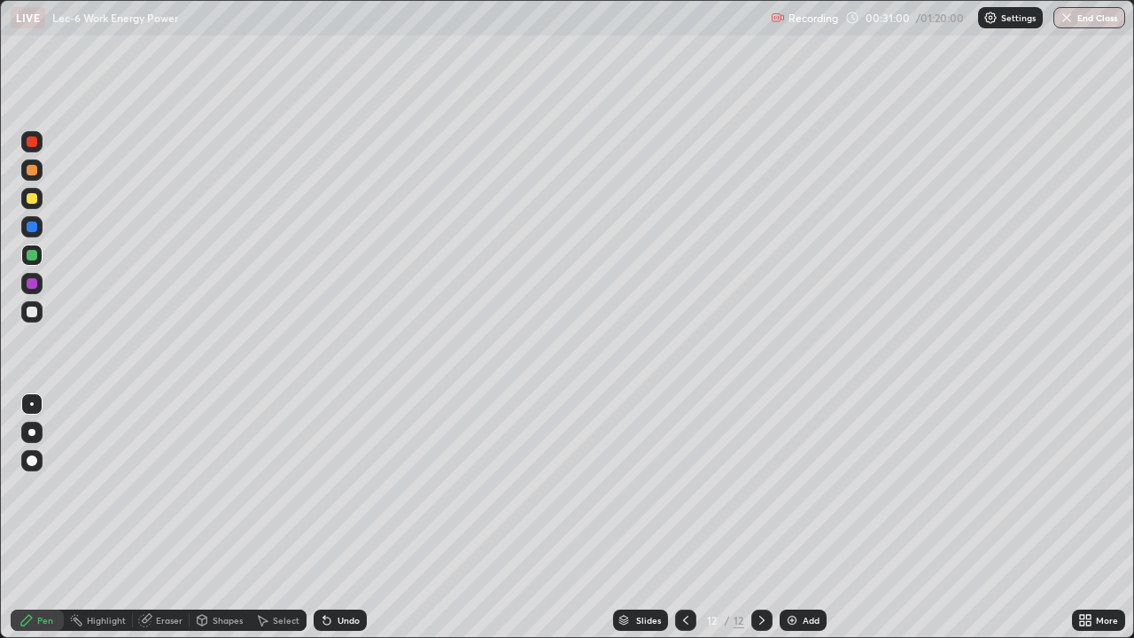
click at [35, 315] on div at bounding box center [32, 312] width 11 height 11
click at [342, 517] on div "Undo" at bounding box center [340, 620] width 53 height 21
click at [350, 517] on div "Undo" at bounding box center [340, 620] width 53 height 21
click at [808, 517] on div "Add" at bounding box center [811, 620] width 17 height 9
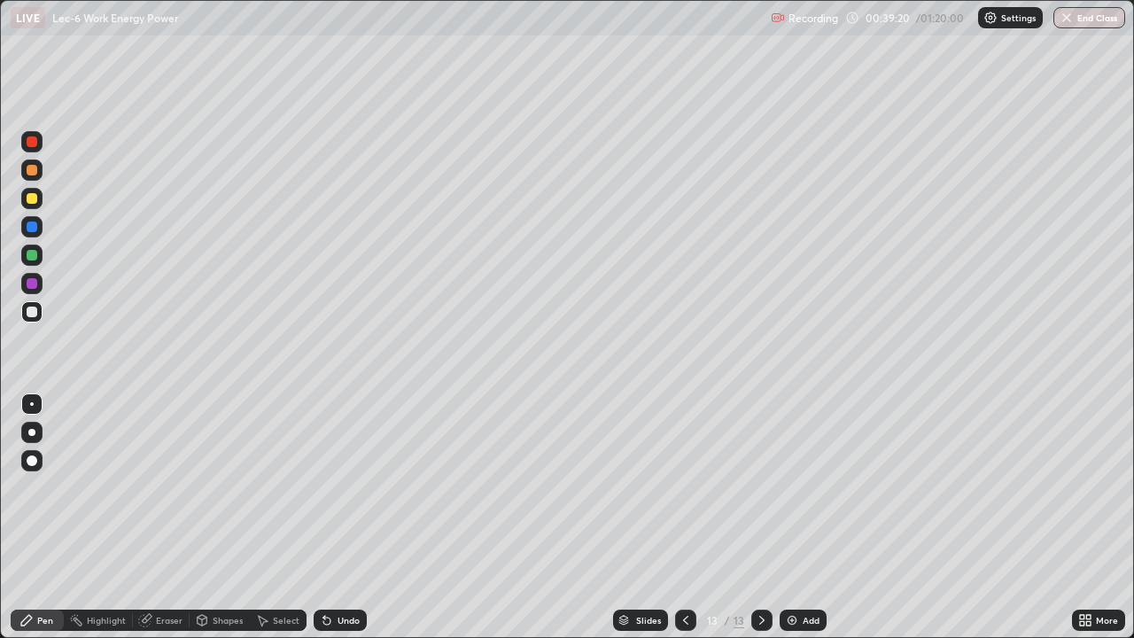
click at [276, 517] on div "Select" at bounding box center [286, 620] width 27 height 9
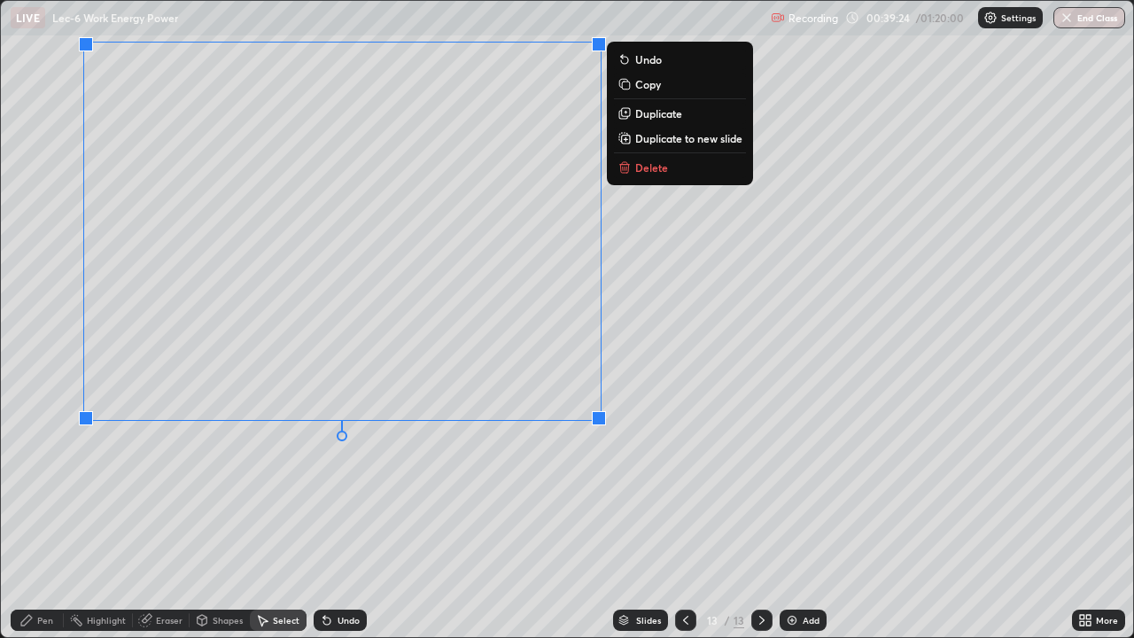
click at [659, 139] on p "Duplicate to new slide" at bounding box center [688, 138] width 107 height 14
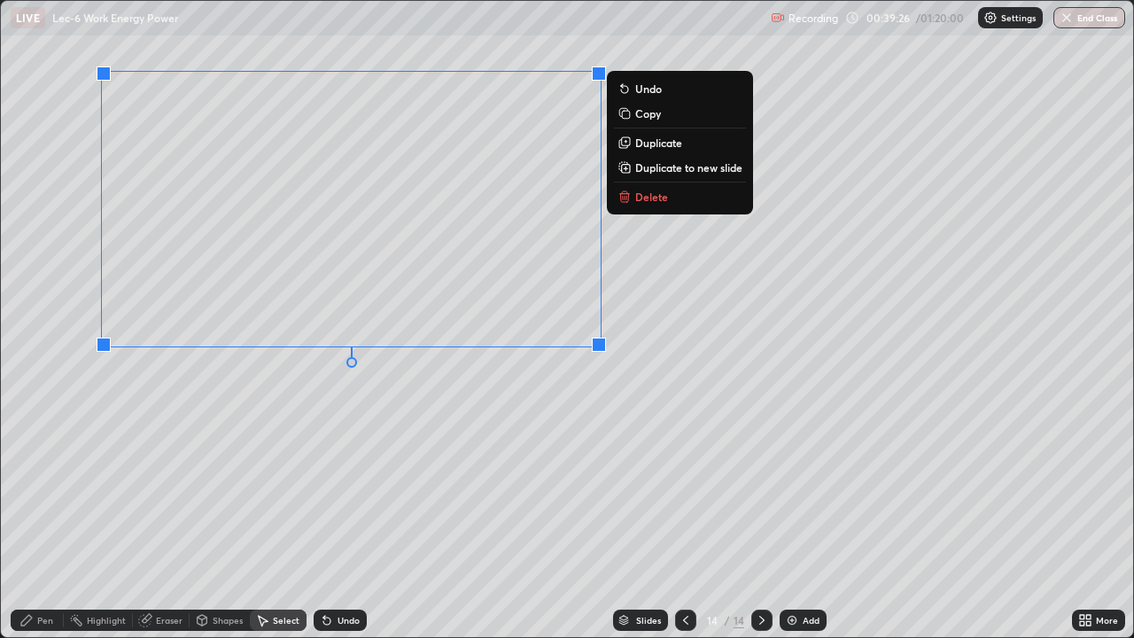
click at [60, 183] on div "0 ° Undo Copy Duplicate Duplicate to new slide Delete" at bounding box center [567, 319] width 1132 height 636
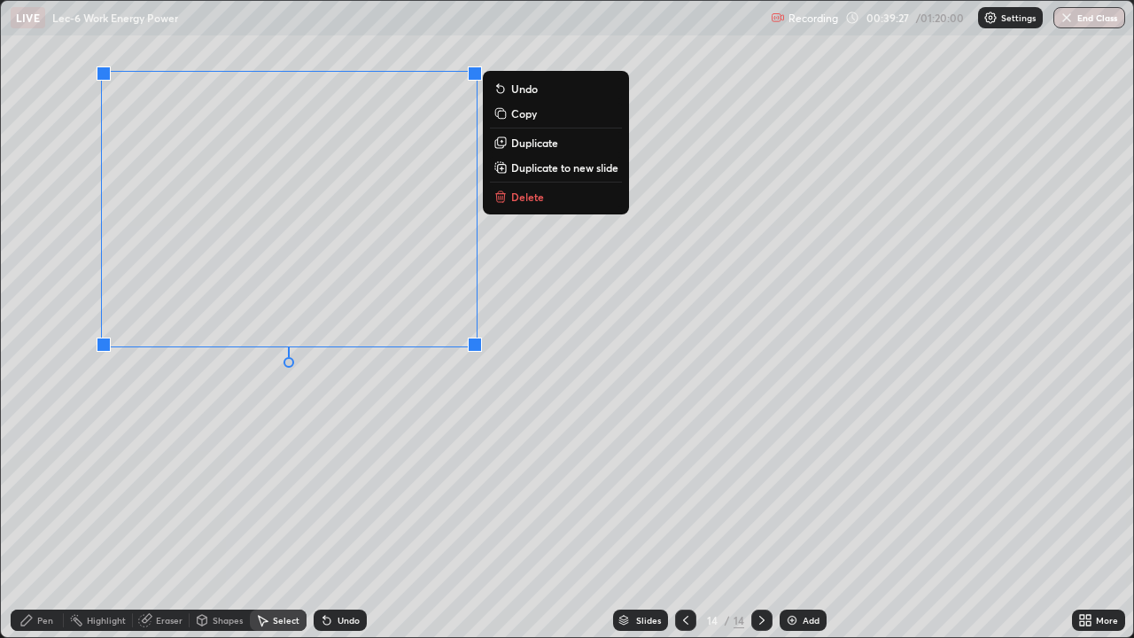
click at [52, 238] on div "Erase all" at bounding box center [32, 318] width 43 height 567
click at [168, 517] on div "Eraser" at bounding box center [169, 620] width 27 height 9
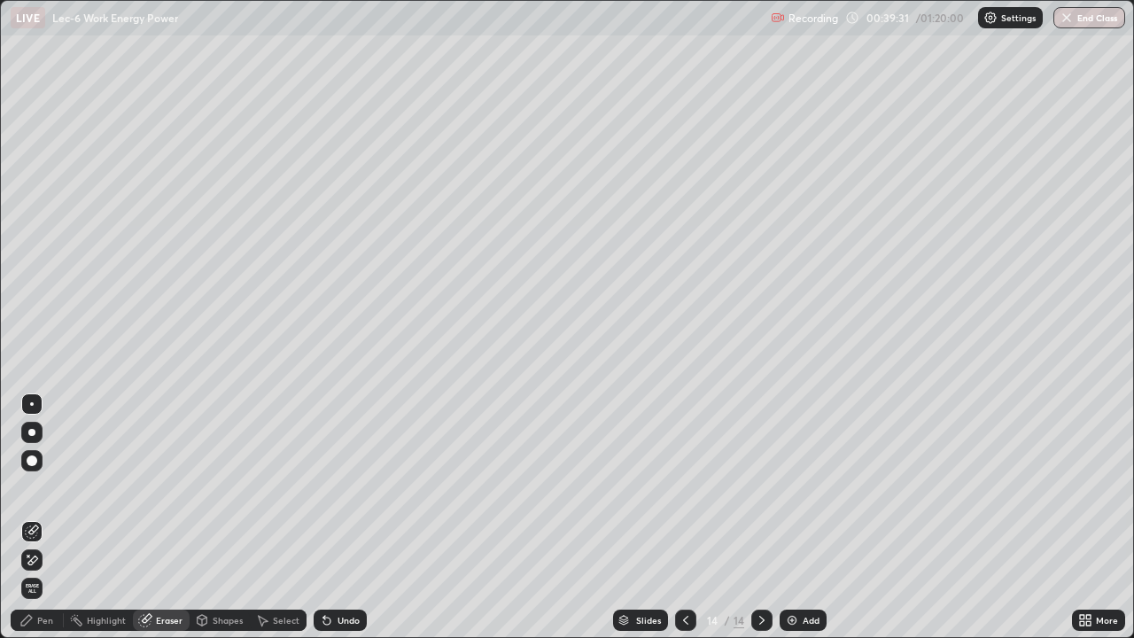
click at [36, 517] on div "Pen" at bounding box center [37, 620] width 53 height 21
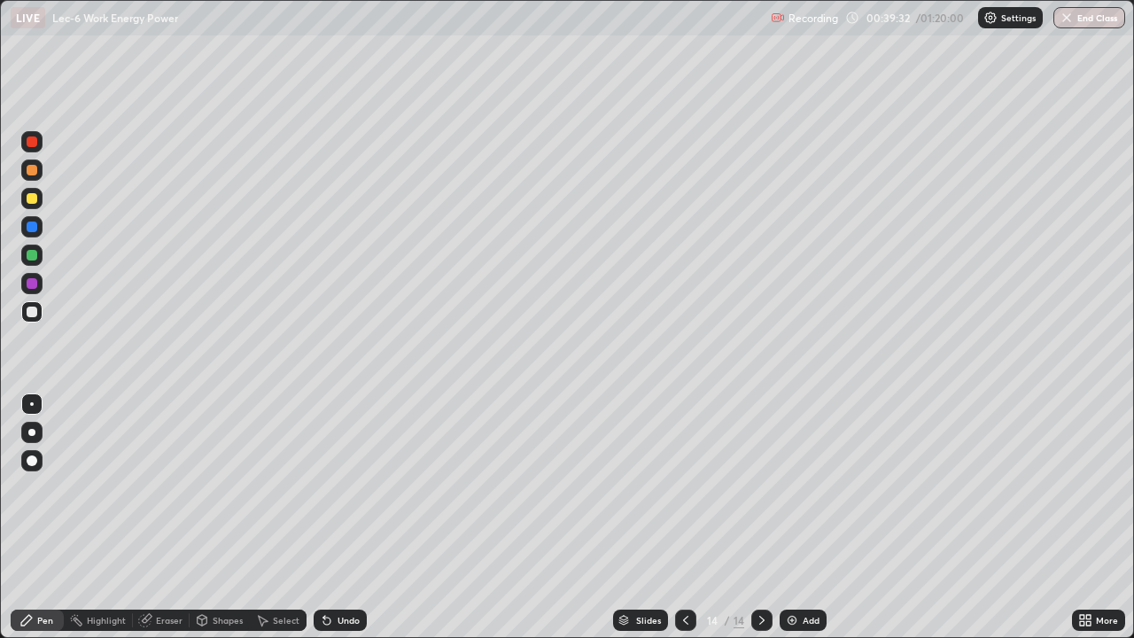
click at [33, 254] on div at bounding box center [32, 255] width 11 height 11
click at [168, 517] on div "Eraser" at bounding box center [169, 620] width 27 height 9
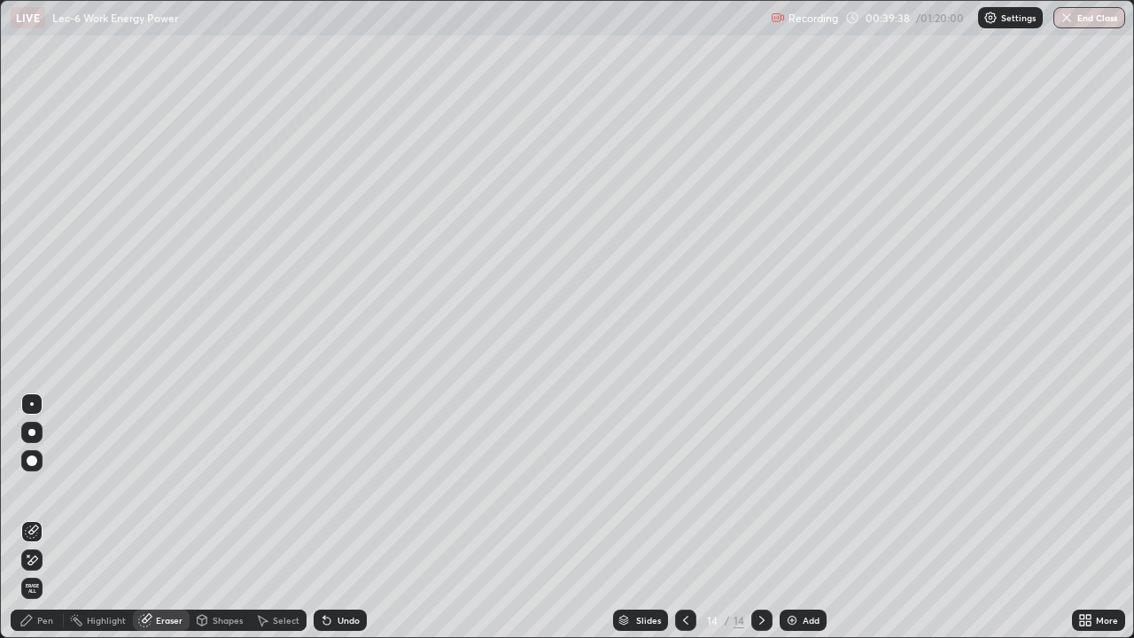
click at [37, 517] on div "Pen" at bounding box center [45, 620] width 16 height 9
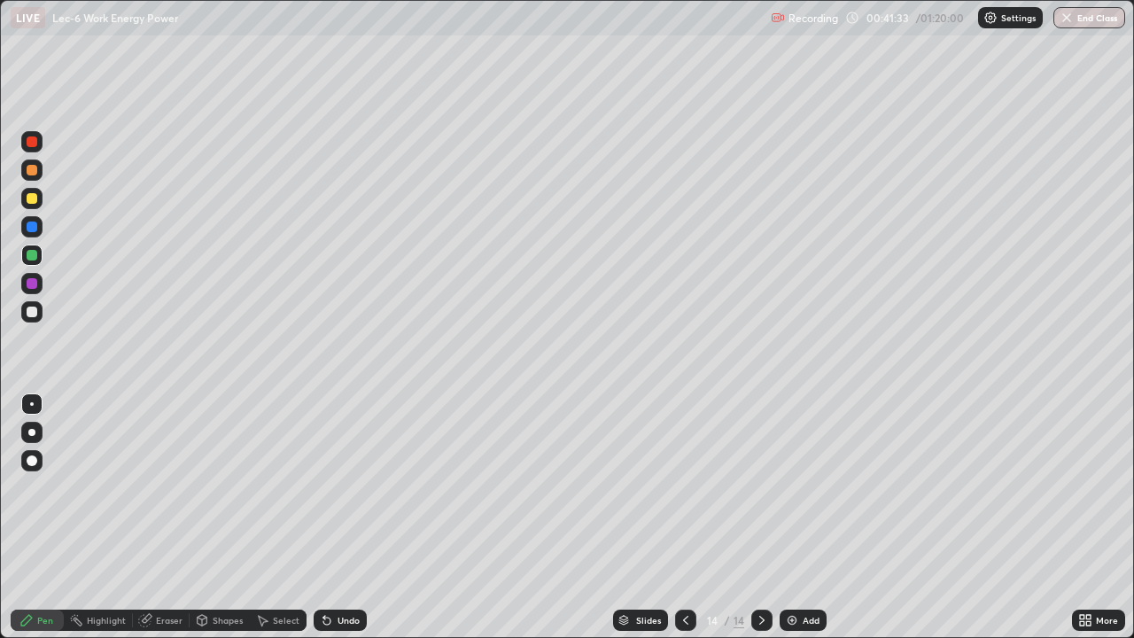
click at [338, 517] on div "Undo" at bounding box center [349, 620] width 22 height 9
click at [336, 517] on div "Undo" at bounding box center [340, 620] width 53 height 21
click at [804, 517] on div "Add" at bounding box center [811, 620] width 17 height 9
click at [392, 26] on div "LIVE Lec-6 Work Energy Power" at bounding box center [387, 17] width 753 height 35
click at [344, 517] on div "Undo" at bounding box center [340, 620] width 53 height 21
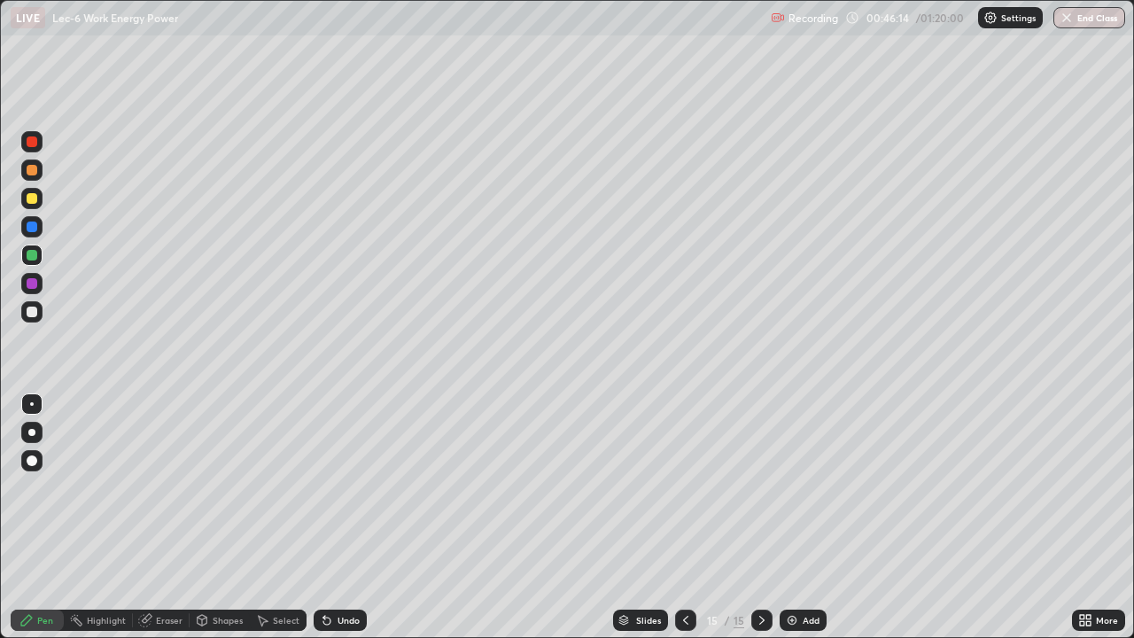
click at [689, 517] on div at bounding box center [685, 620] width 21 height 21
click at [765, 517] on icon at bounding box center [762, 620] width 14 height 14
click at [283, 517] on div "Select" at bounding box center [286, 620] width 27 height 9
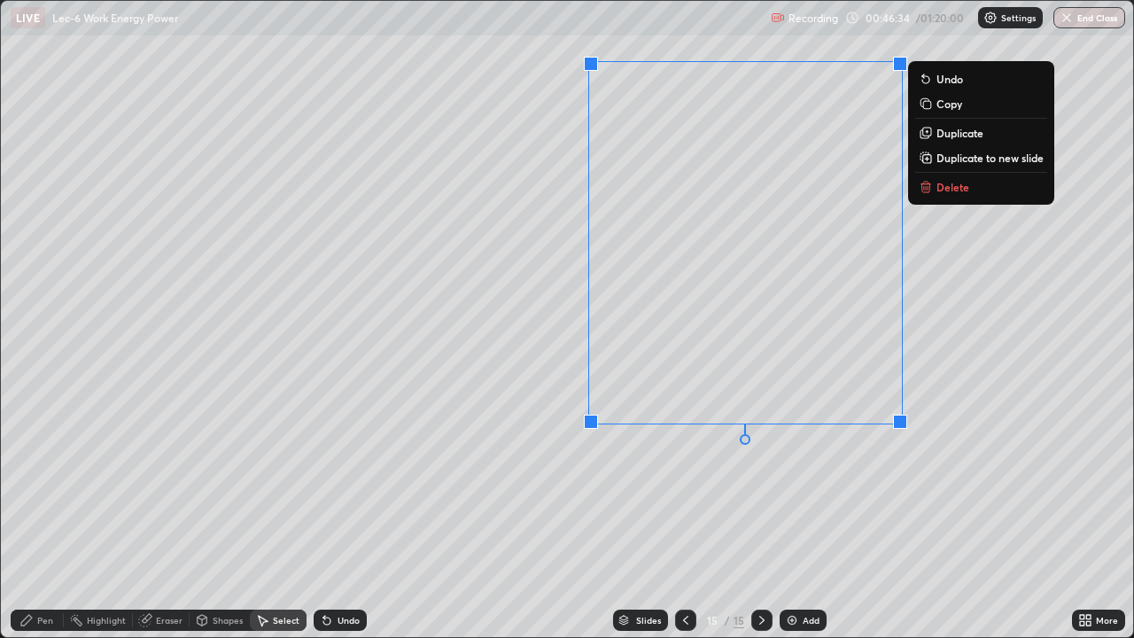
click at [953, 188] on p "Delete" at bounding box center [952, 187] width 33 height 14
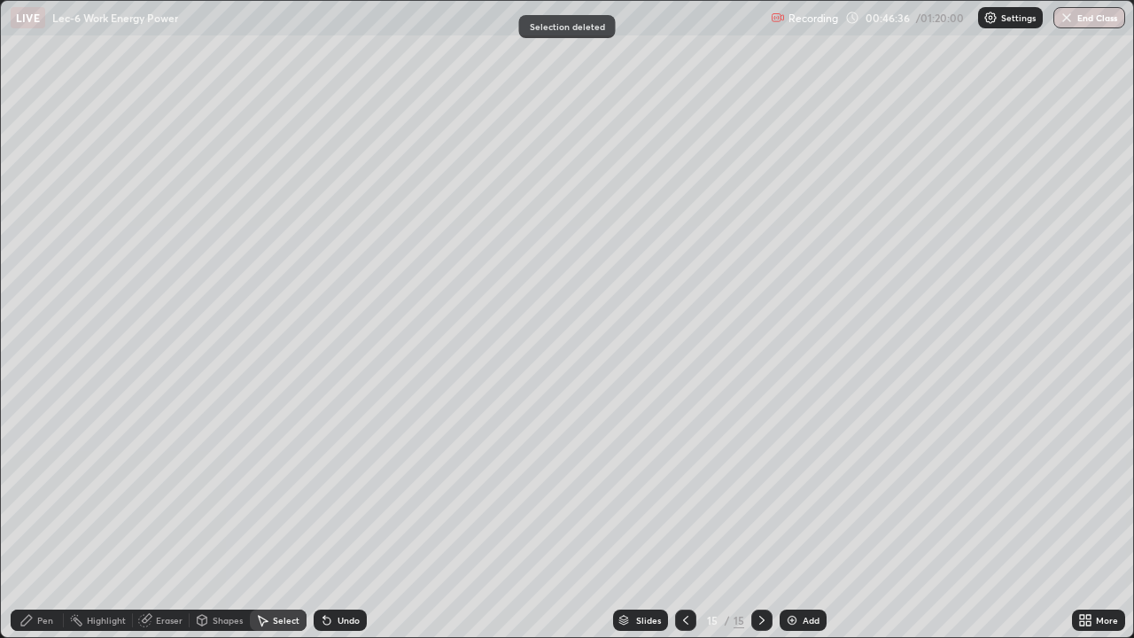
click at [36, 517] on div "Pen" at bounding box center [37, 620] width 53 height 21
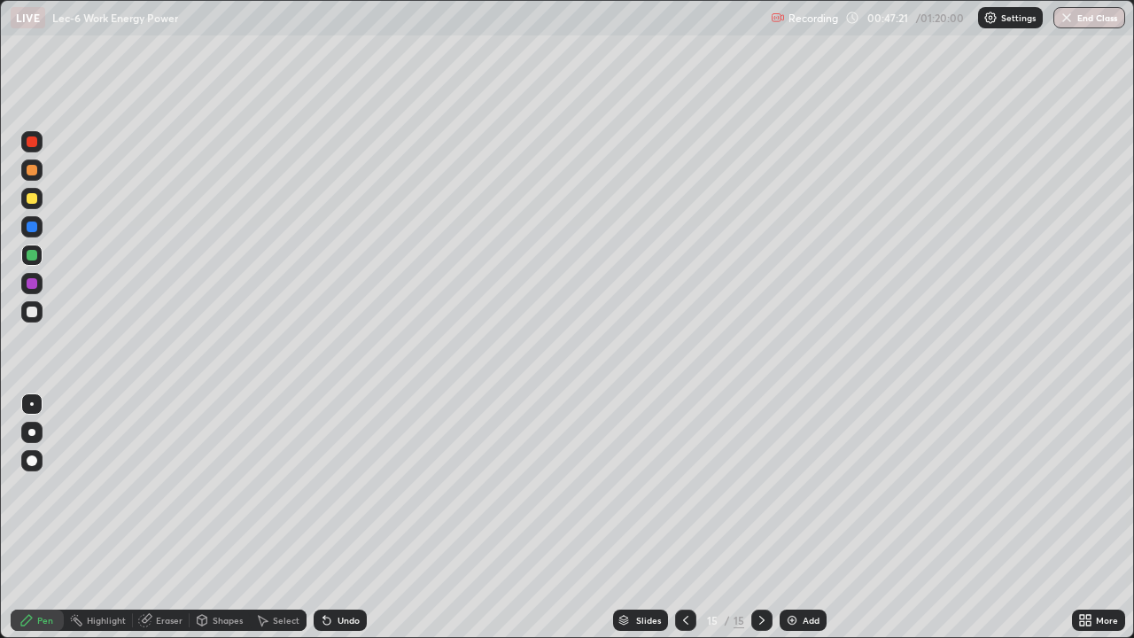
click at [338, 517] on div "Undo" at bounding box center [349, 620] width 22 height 9
click at [803, 517] on div "Add" at bounding box center [811, 620] width 17 height 9
click at [33, 304] on div at bounding box center [31, 311] width 21 height 21
click at [338, 517] on div "Undo" at bounding box center [349, 620] width 22 height 9
click at [274, 517] on div "Select" at bounding box center [286, 620] width 27 height 9
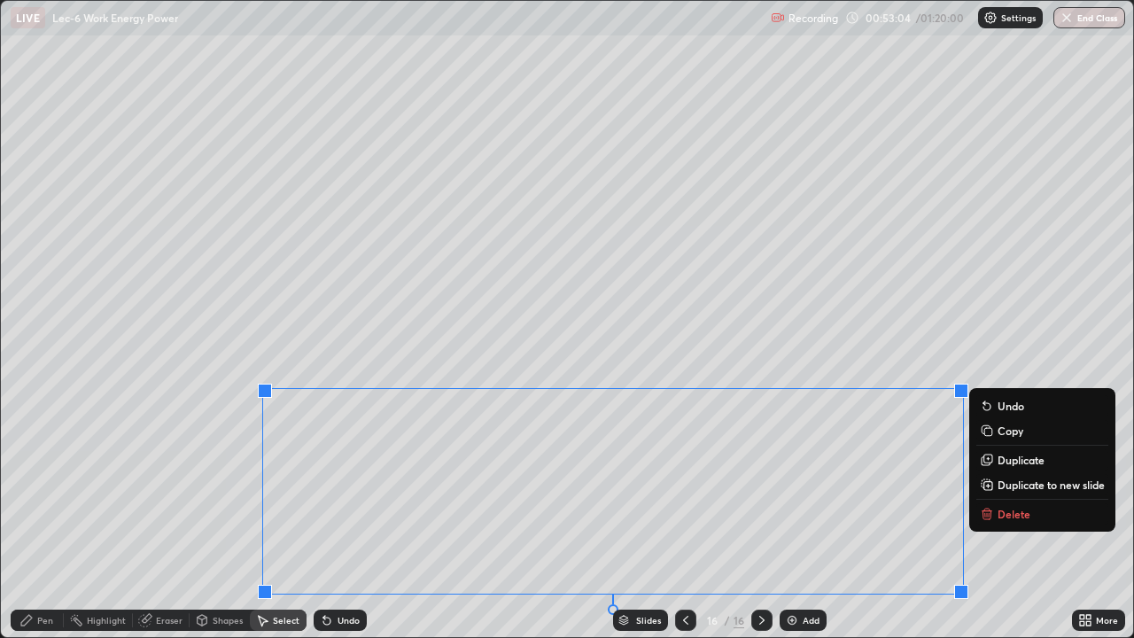
click at [1004, 485] on p "Duplicate to new slide" at bounding box center [1051, 485] width 107 height 14
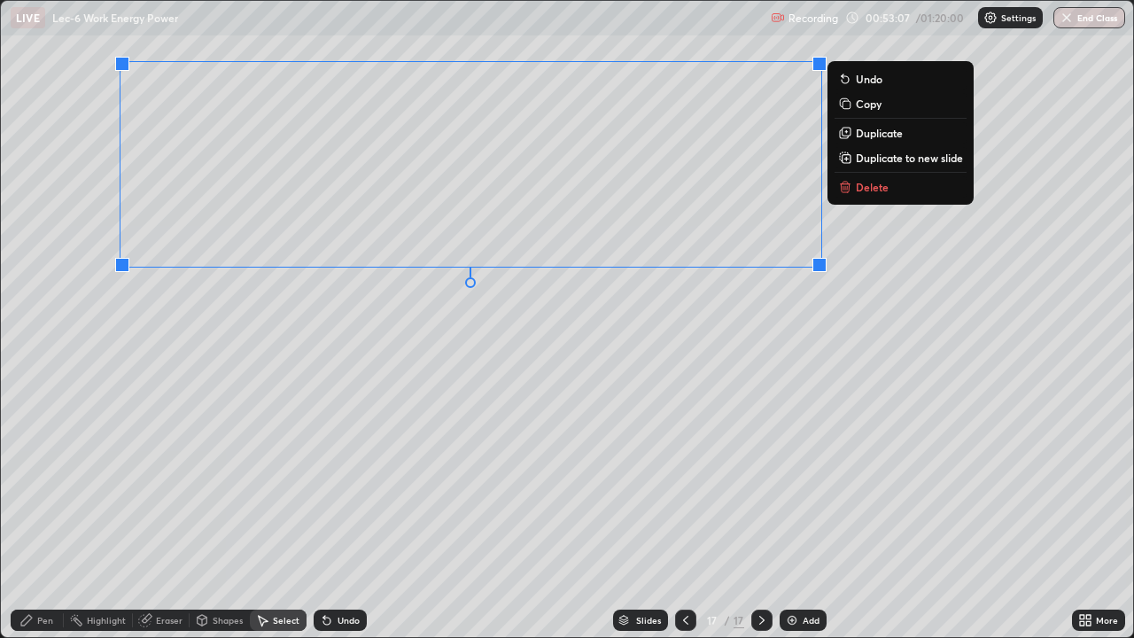
click at [162, 517] on div "Eraser" at bounding box center [169, 620] width 27 height 9
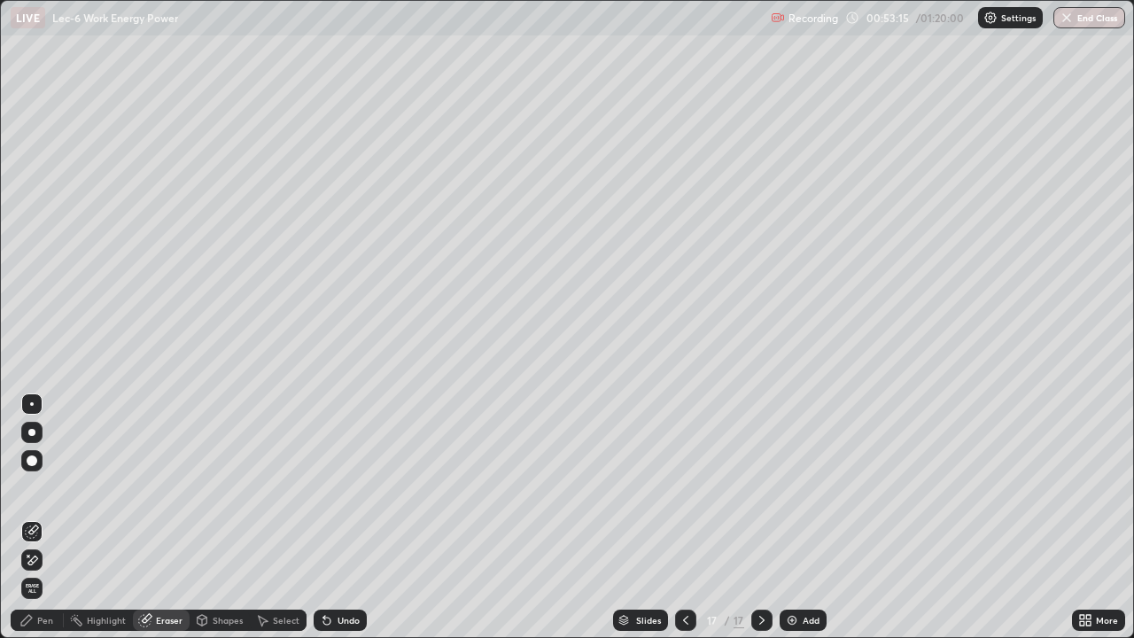
click at [270, 517] on div "Select" at bounding box center [278, 620] width 57 height 21
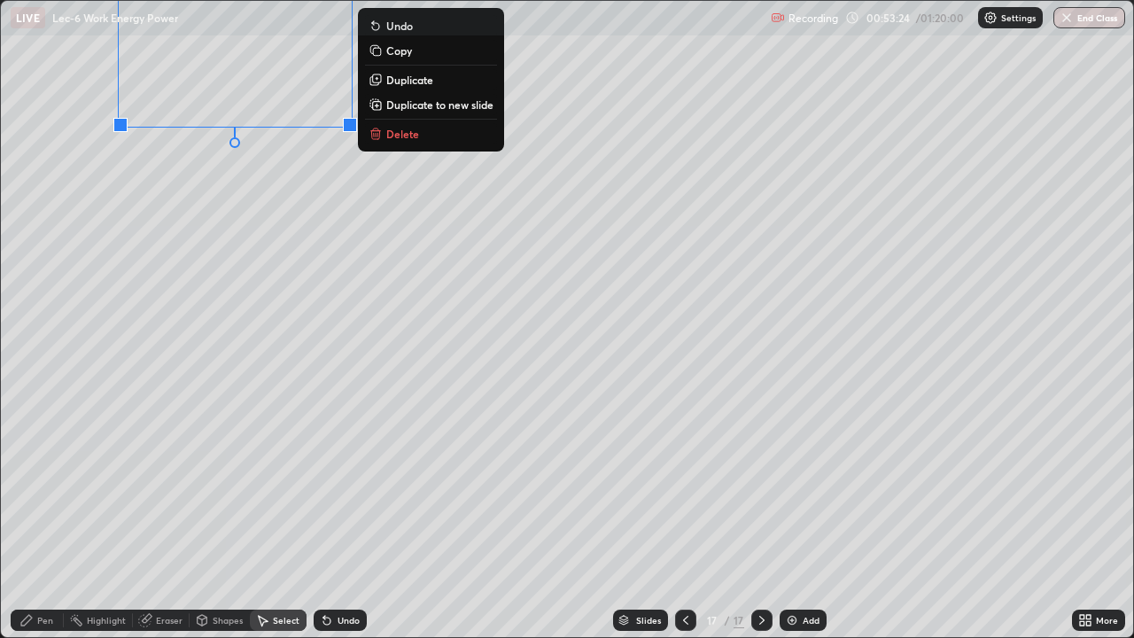
click at [260, 211] on div "0 ° Undo Copy Duplicate Duplicate to new slide Delete" at bounding box center [567, 319] width 1132 height 636
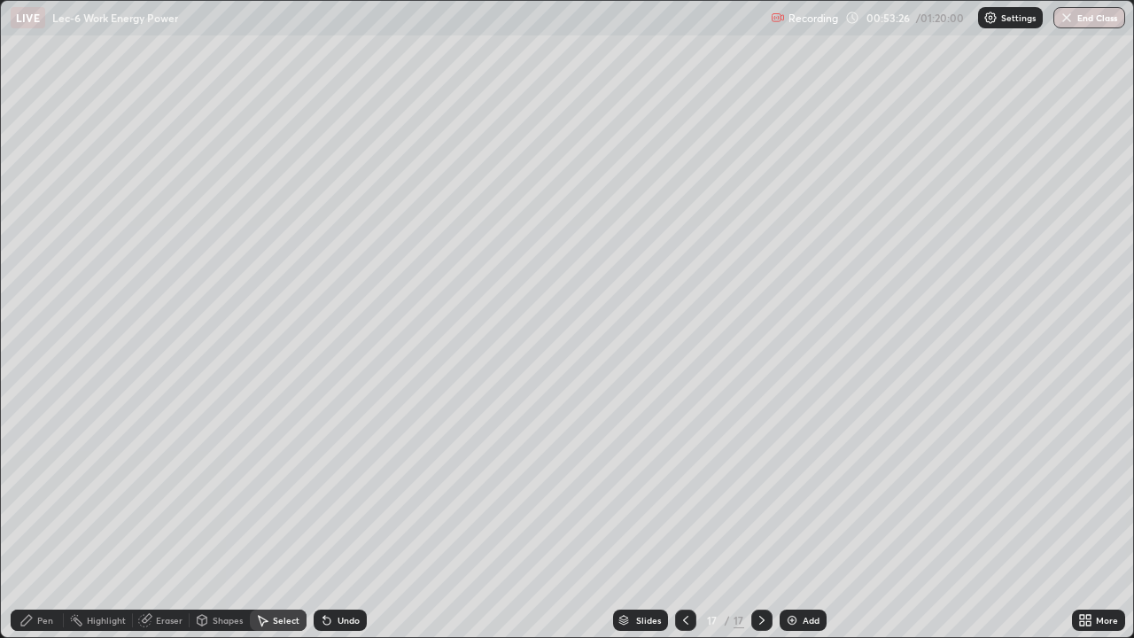
click at [34, 517] on icon at bounding box center [26, 620] width 14 height 14
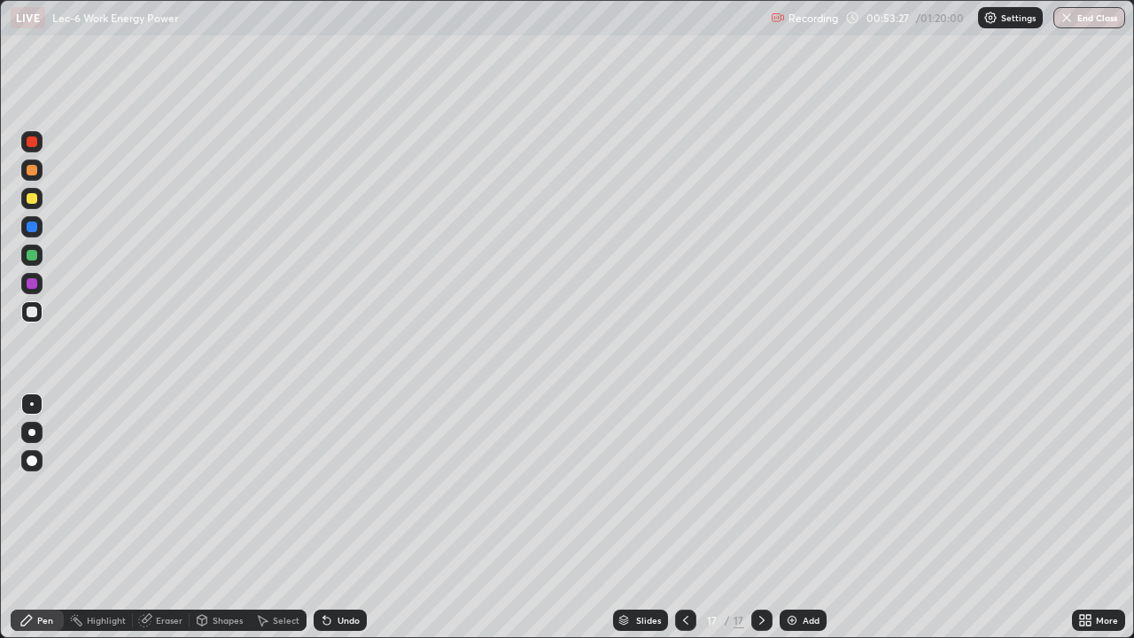
click at [29, 310] on div at bounding box center [32, 312] width 11 height 11
click at [809, 517] on div "Add" at bounding box center [811, 620] width 17 height 9
click at [808, 517] on div "Add" at bounding box center [811, 620] width 17 height 9
click at [804, 517] on div "Add" at bounding box center [811, 620] width 17 height 9
click at [346, 517] on div "Undo" at bounding box center [349, 620] width 22 height 9
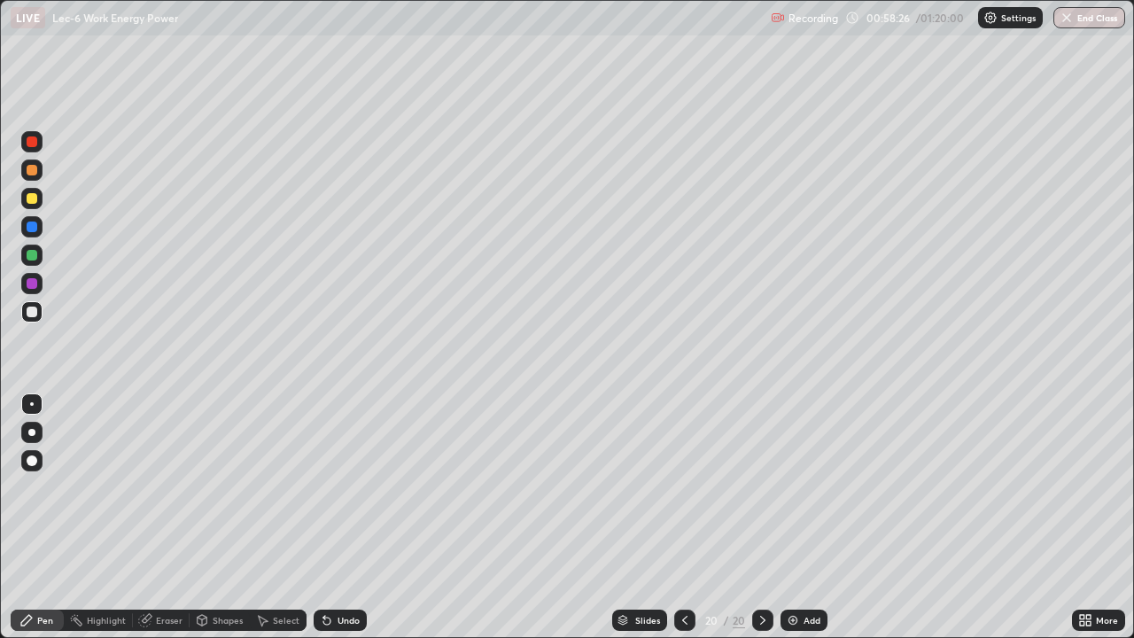
click at [350, 517] on div "Undo" at bounding box center [349, 620] width 22 height 9
click at [346, 517] on div "Undo" at bounding box center [340, 620] width 53 height 21
click at [345, 517] on div "Undo" at bounding box center [340, 620] width 53 height 21
click at [680, 517] on icon at bounding box center [685, 620] width 14 height 14
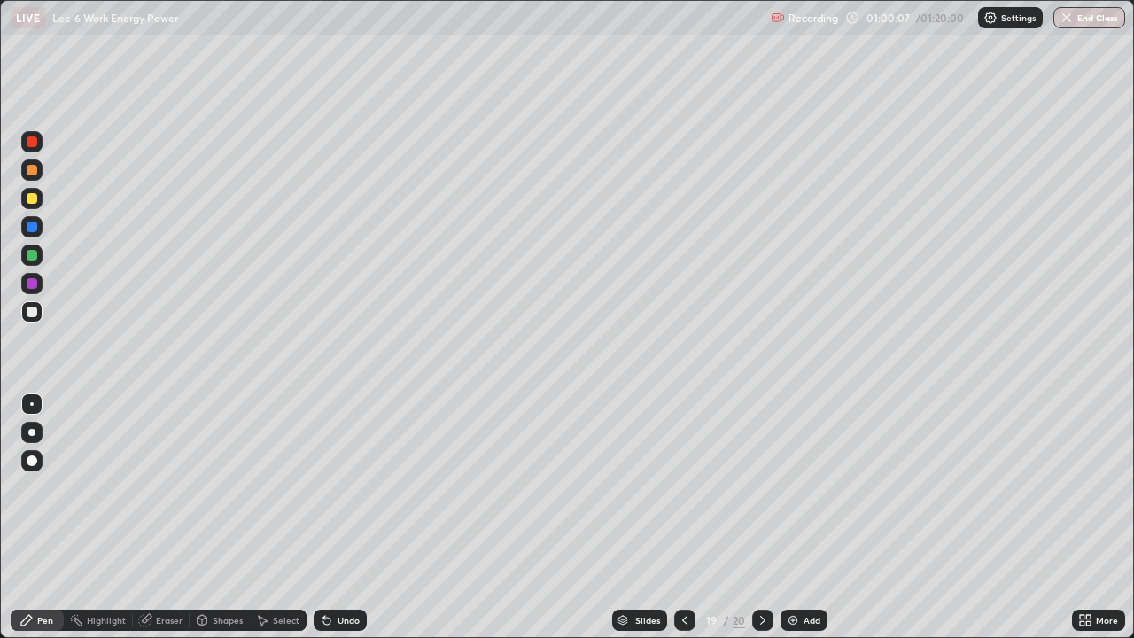
click at [684, 517] on icon at bounding box center [685, 620] width 14 height 14
click at [684, 517] on div at bounding box center [684, 620] width 21 height 21
click at [769, 517] on div at bounding box center [762, 620] width 21 height 21
click at [761, 517] on icon at bounding box center [763, 620] width 14 height 14
click at [752, 517] on div at bounding box center [762, 620] width 21 height 21
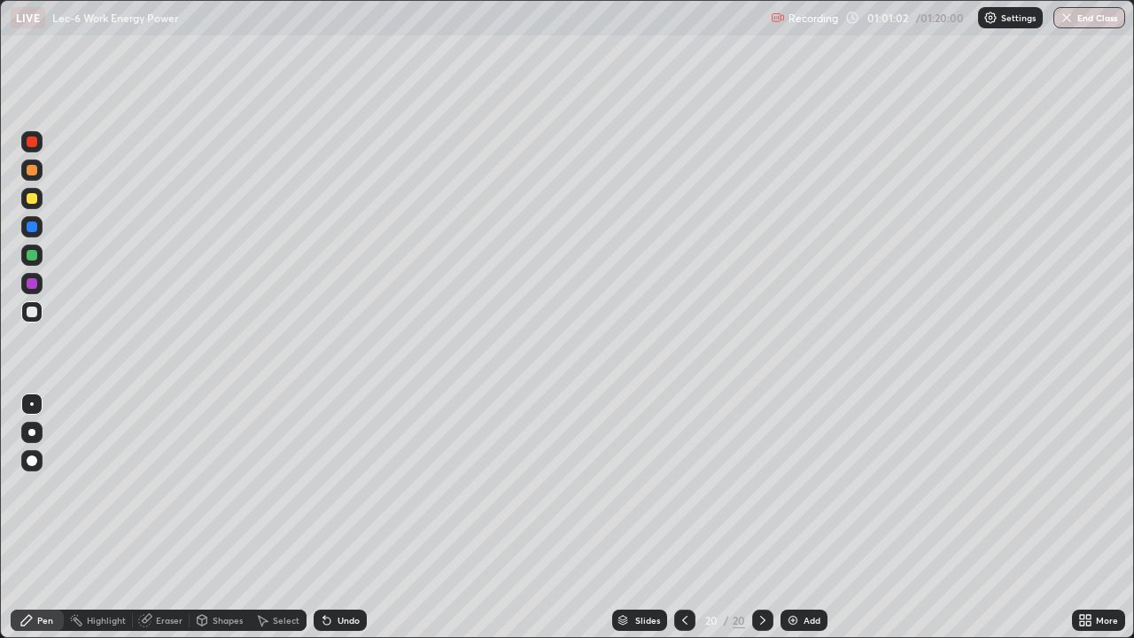
click at [805, 517] on div "Add" at bounding box center [812, 620] width 17 height 9
click at [684, 517] on div at bounding box center [685, 620] width 21 height 21
click at [758, 517] on icon at bounding box center [762, 620] width 14 height 14
click at [806, 517] on div "Add" at bounding box center [811, 620] width 17 height 9
click at [276, 517] on div "Select" at bounding box center [286, 620] width 27 height 9
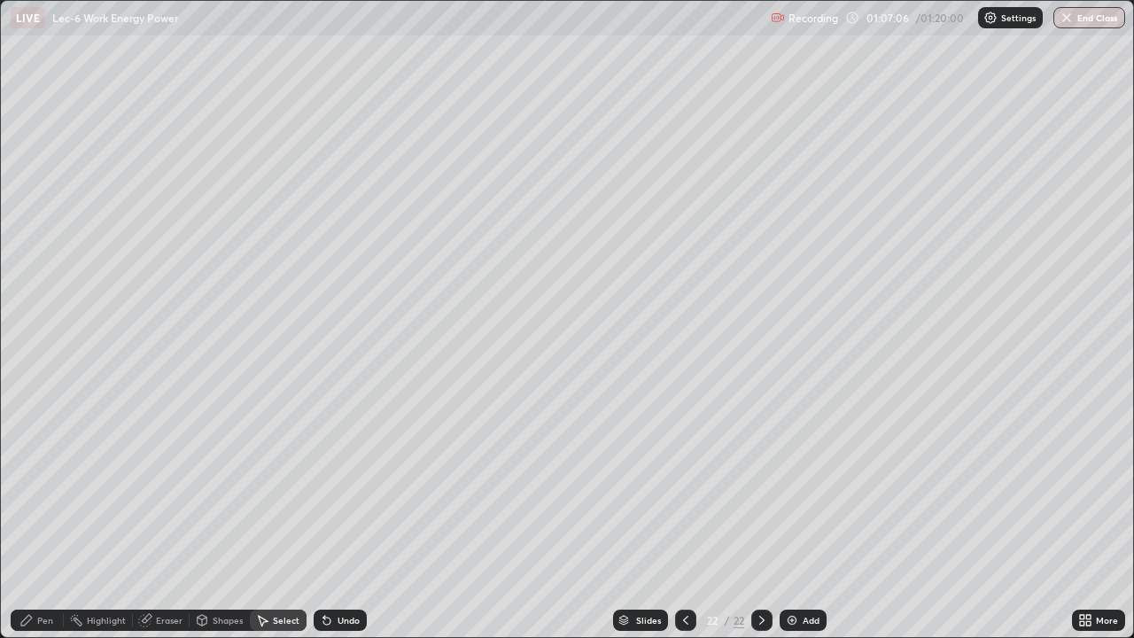
click at [281, 517] on div "Select" at bounding box center [286, 620] width 27 height 9
click at [45, 517] on div "Pen" at bounding box center [45, 620] width 16 height 9
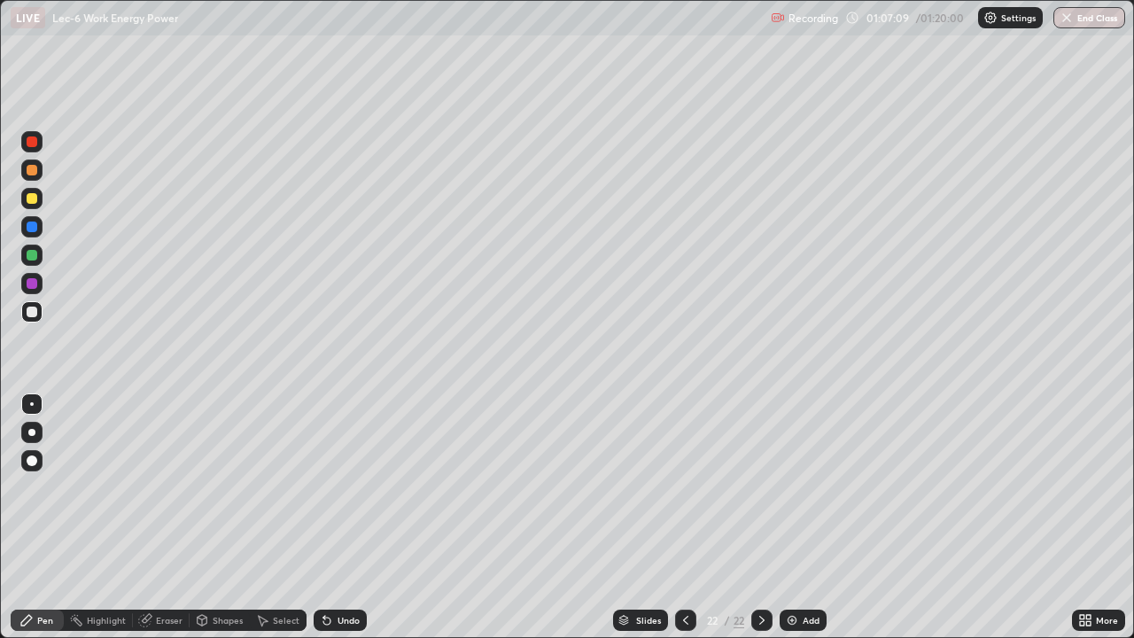
click at [33, 257] on div at bounding box center [32, 255] width 11 height 11
click at [352, 517] on div "Undo" at bounding box center [349, 620] width 22 height 9
click at [345, 517] on div "Undo" at bounding box center [349, 620] width 22 height 9
click at [341, 517] on div "Undo" at bounding box center [349, 620] width 22 height 9
click at [338, 517] on div "Undo" at bounding box center [349, 620] width 22 height 9
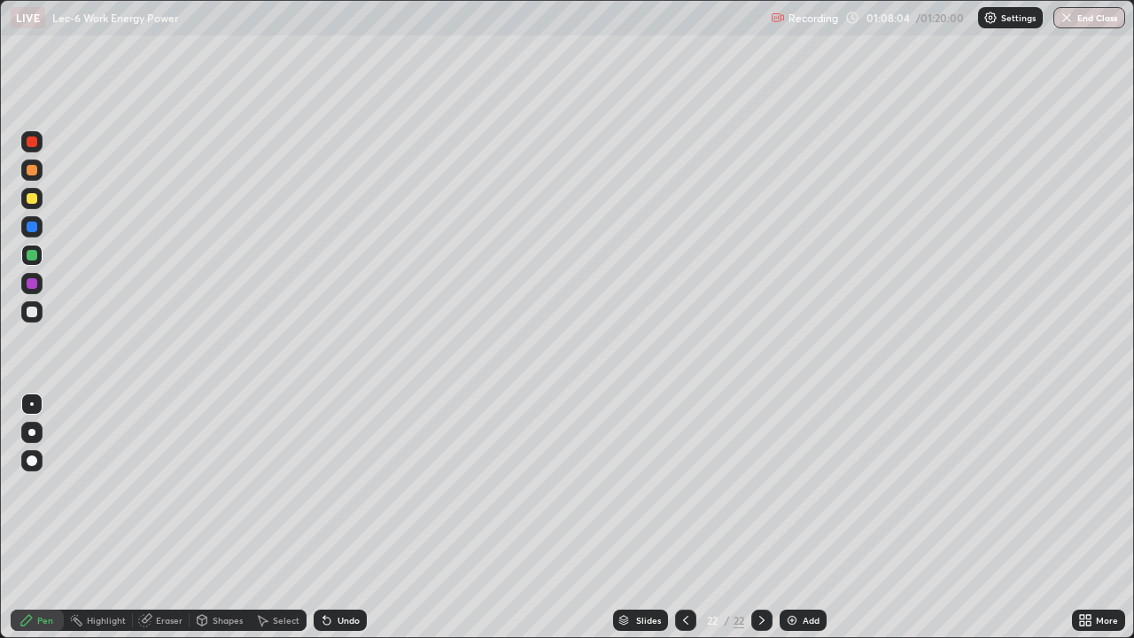
click at [341, 517] on div "Undo" at bounding box center [349, 620] width 22 height 9
click at [273, 517] on div "Select" at bounding box center [286, 620] width 27 height 9
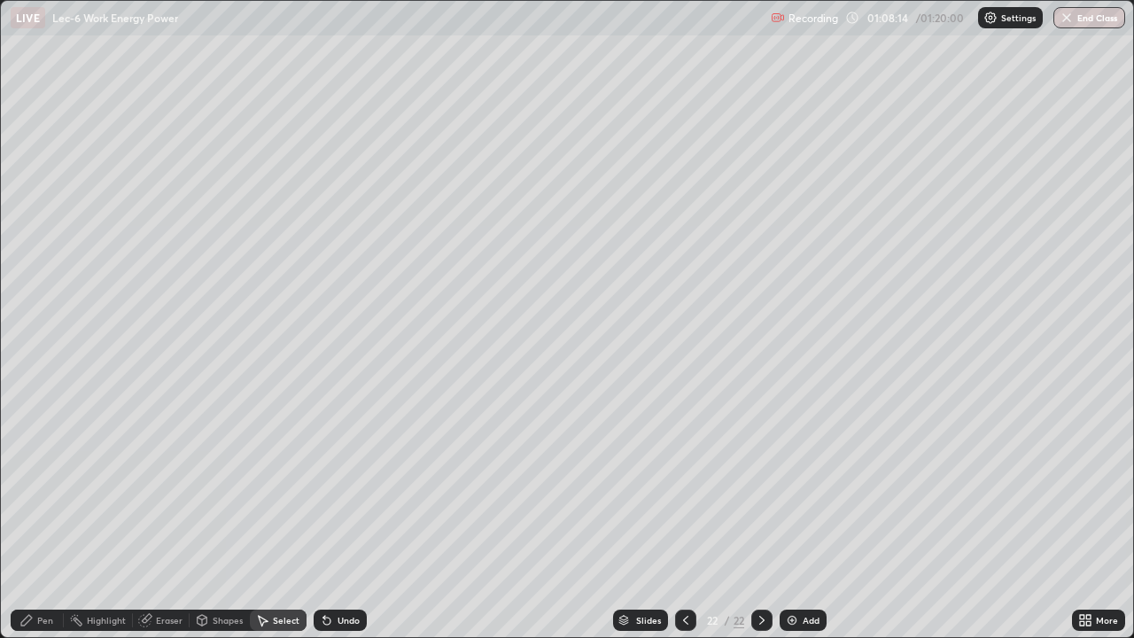
click at [758, 517] on icon at bounding box center [762, 620] width 14 height 14
click at [809, 517] on div "Add" at bounding box center [803, 620] width 47 height 21
click at [34, 517] on div "Pen" at bounding box center [37, 620] width 53 height 21
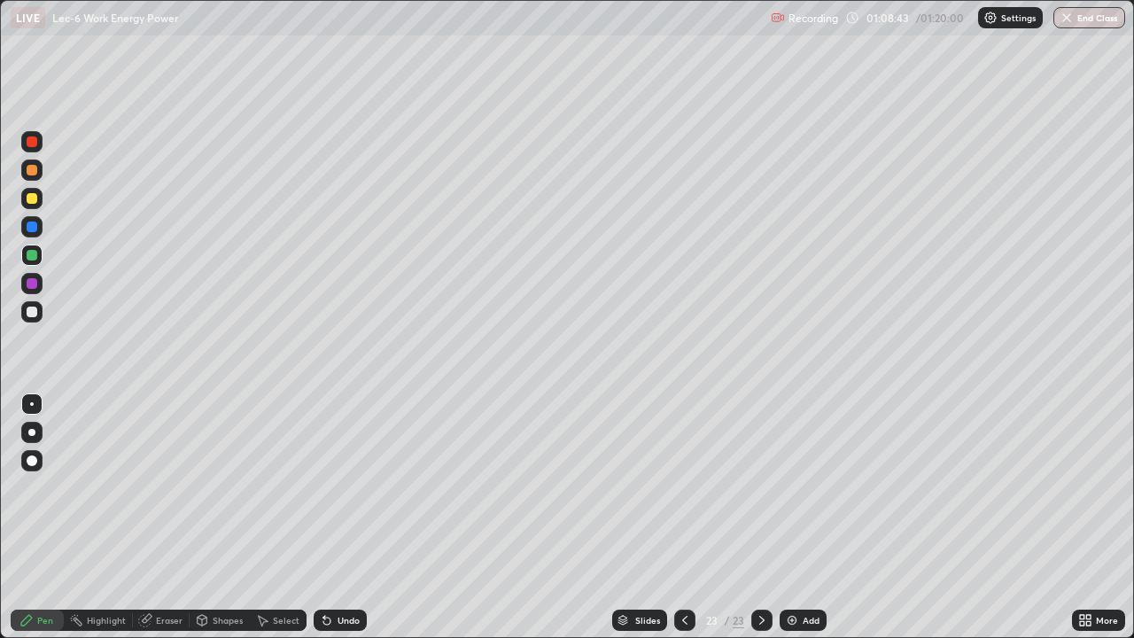
click at [348, 517] on div "Undo" at bounding box center [340, 620] width 53 height 21
click at [339, 517] on div "Undo" at bounding box center [340, 620] width 53 height 21
click at [800, 517] on div "Add" at bounding box center [803, 620] width 47 height 21
click at [336, 517] on div "Undo" at bounding box center [340, 620] width 53 height 21
click at [338, 517] on div "Undo" at bounding box center [340, 620] width 53 height 21
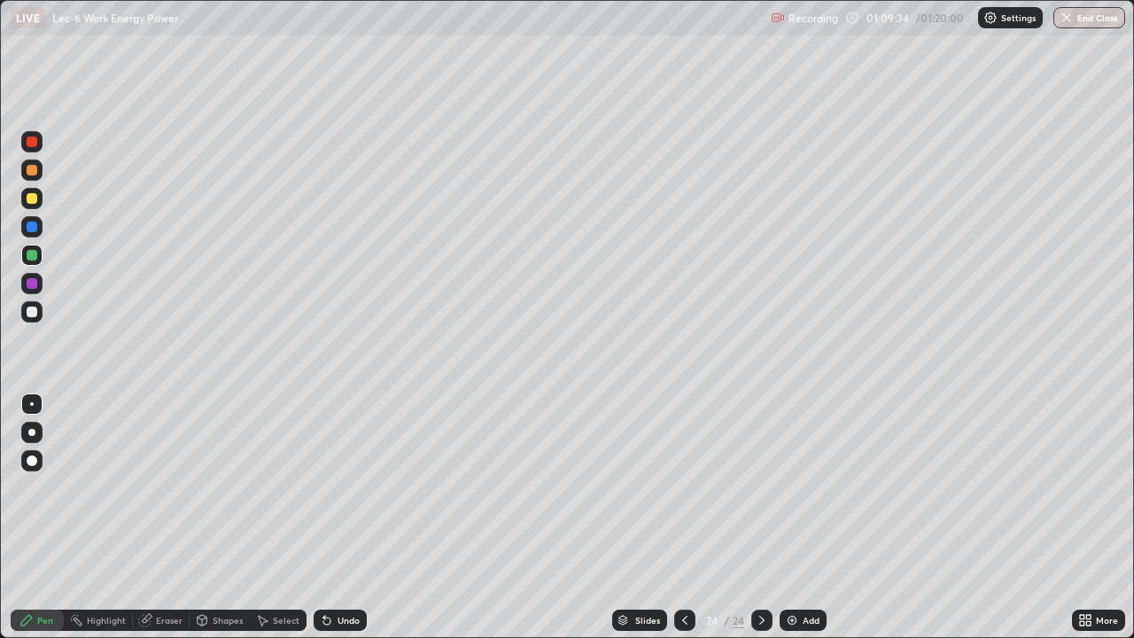
click at [342, 517] on div "Undo" at bounding box center [349, 620] width 22 height 9
click at [337, 517] on div "Undo" at bounding box center [340, 620] width 53 height 21
click at [807, 517] on div "Add" at bounding box center [811, 620] width 17 height 9
click at [32, 313] on div at bounding box center [32, 312] width 11 height 11
click at [343, 517] on div "Undo" at bounding box center [349, 620] width 22 height 9
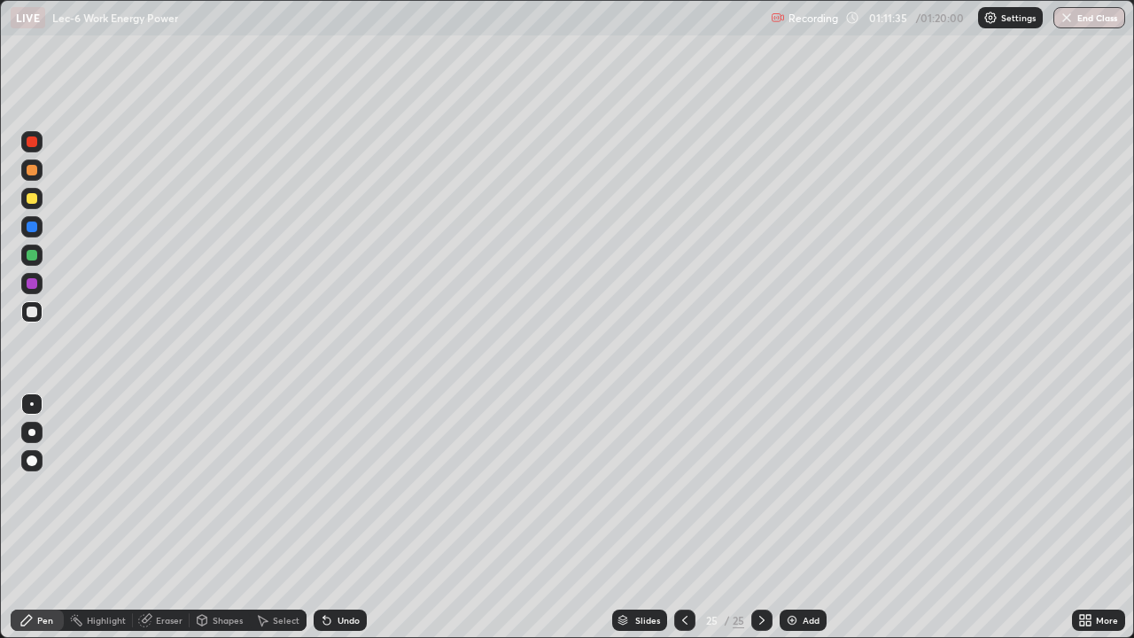
click at [343, 517] on div "Undo" at bounding box center [349, 620] width 22 height 9
click at [341, 517] on div "Undo" at bounding box center [349, 620] width 22 height 9
click at [284, 517] on div "Select" at bounding box center [286, 620] width 27 height 9
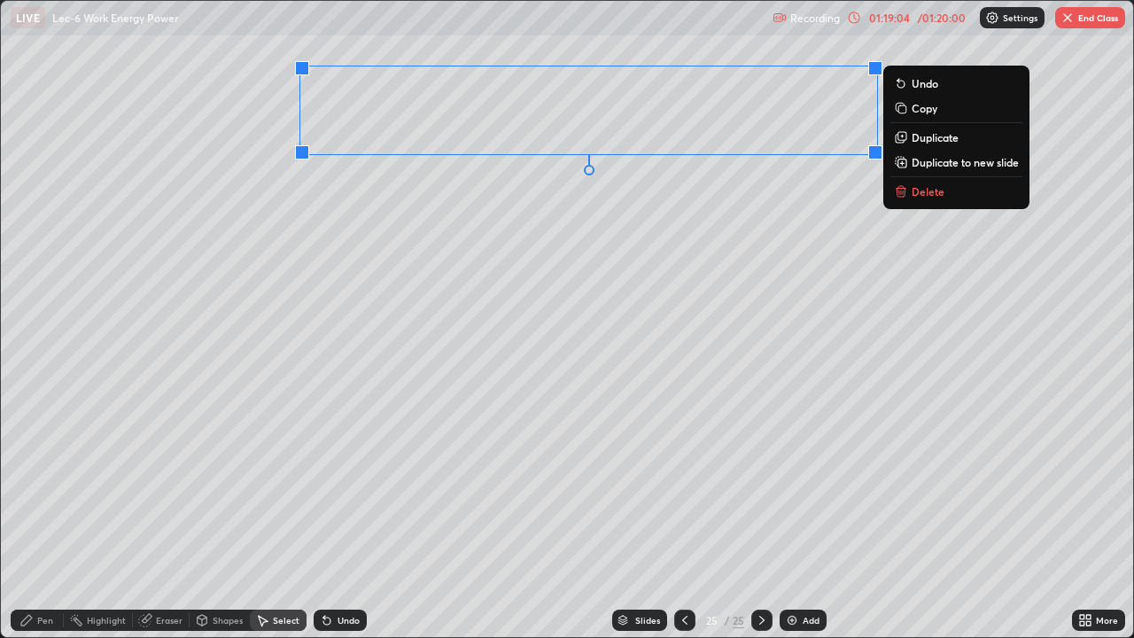
click at [929, 161] on p "Duplicate to new slide" at bounding box center [965, 162] width 107 height 14
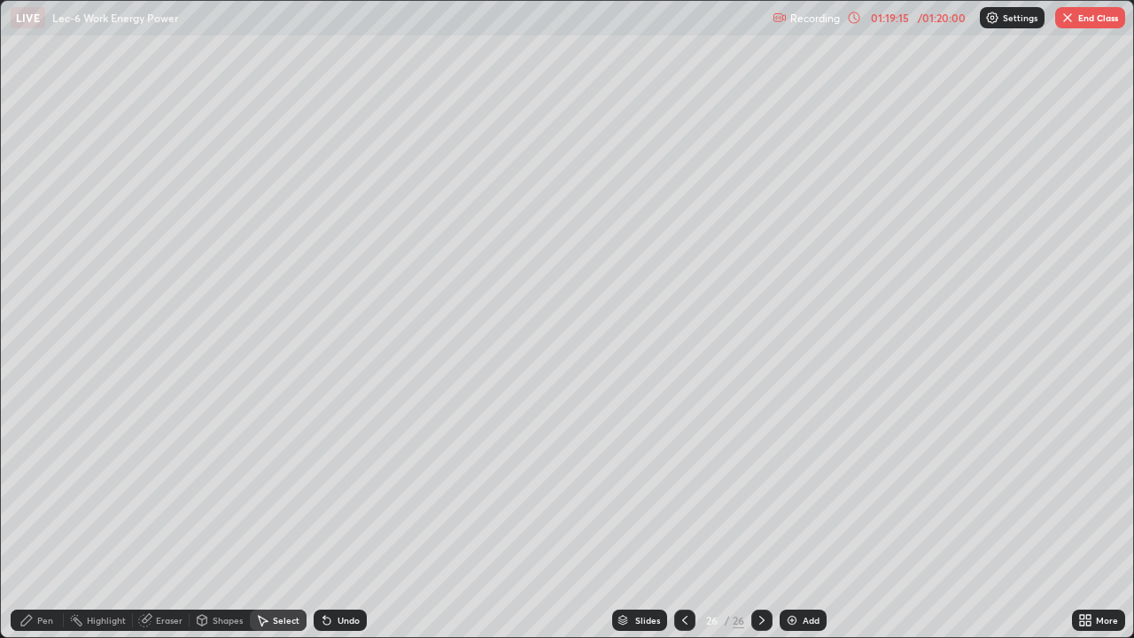
click at [40, 517] on div "Pen" at bounding box center [37, 620] width 53 height 21
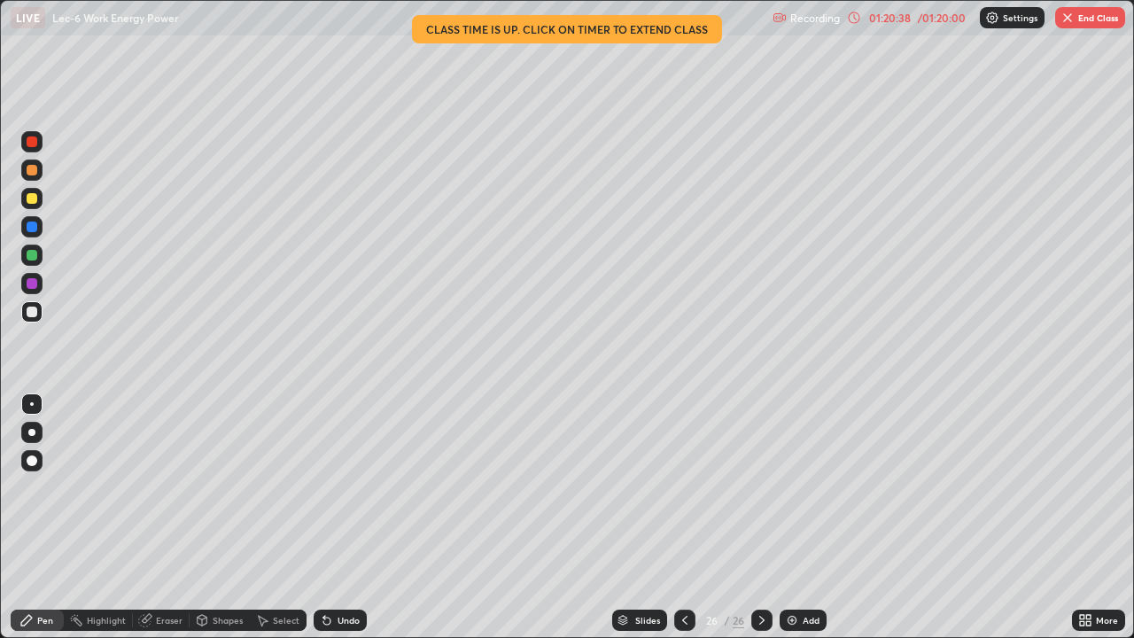
click at [326, 517] on icon at bounding box center [326, 621] width 7 height 7
click at [1100, 10] on button "End Class" at bounding box center [1090, 17] width 70 height 21
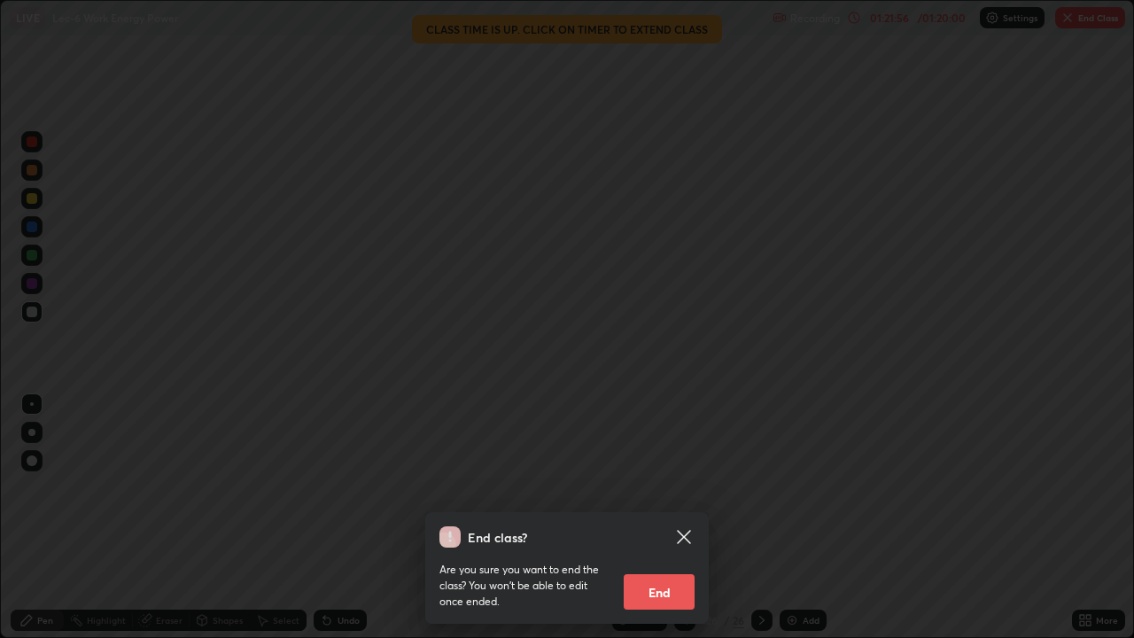
click at [654, 517] on button "End" at bounding box center [659, 591] width 71 height 35
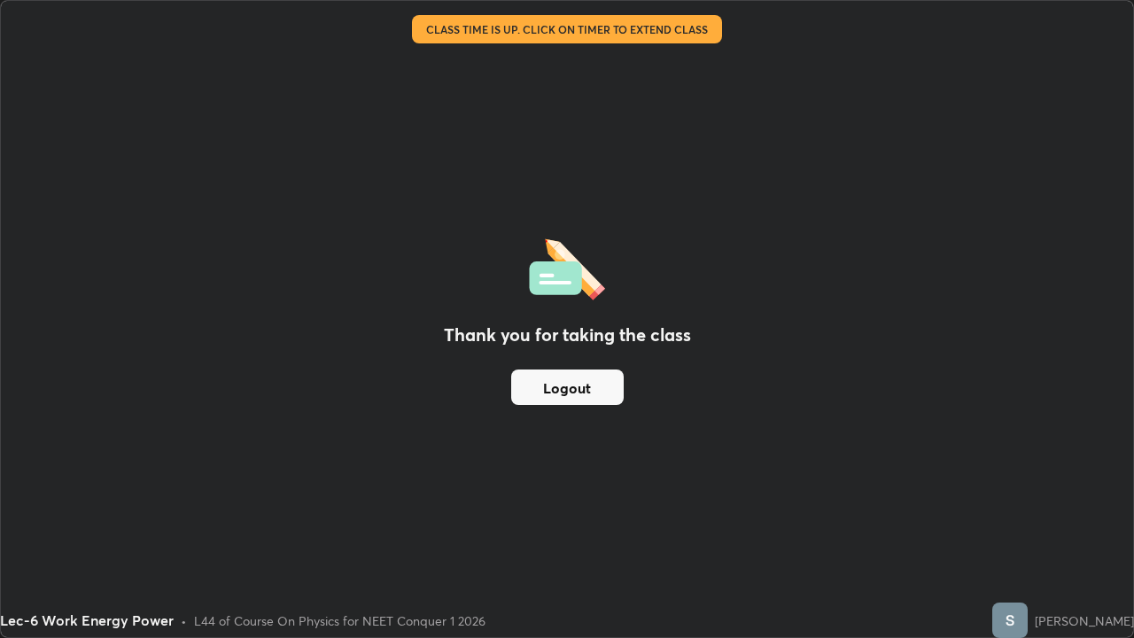
click at [579, 391] on button "Logout" at bounding box center [567, 386] width 113 height 35
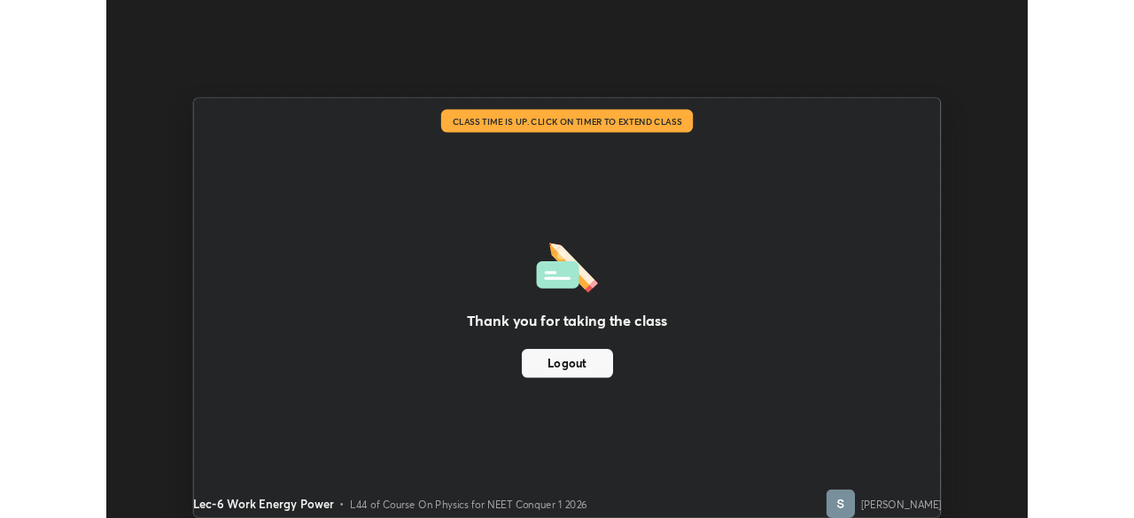
scroll to position [88080, 87464]
